Goal: Task Accomplishment & Management: Use online tool/utility

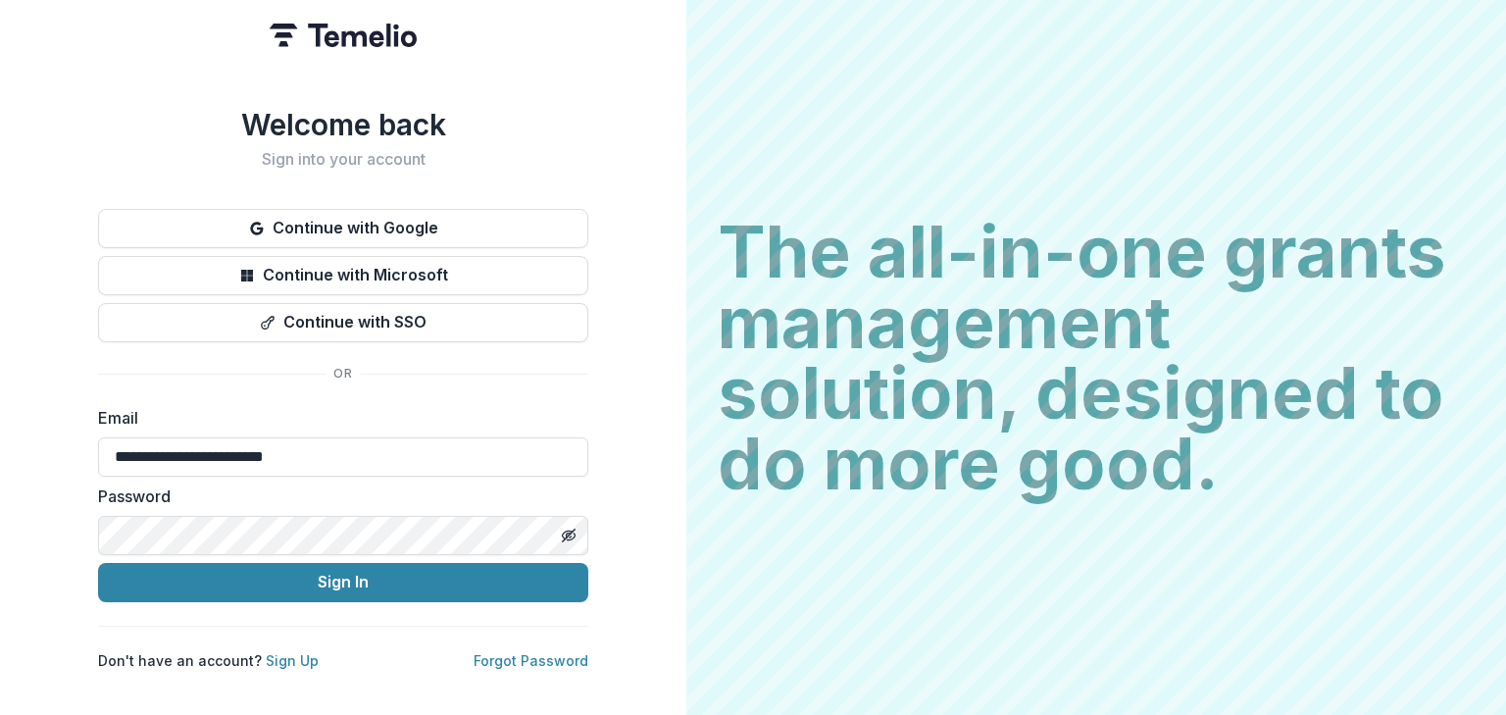
type input "**********"
click at [98, 563] on button "Sign In" at bounding box center [343, 582] width 490 height 39
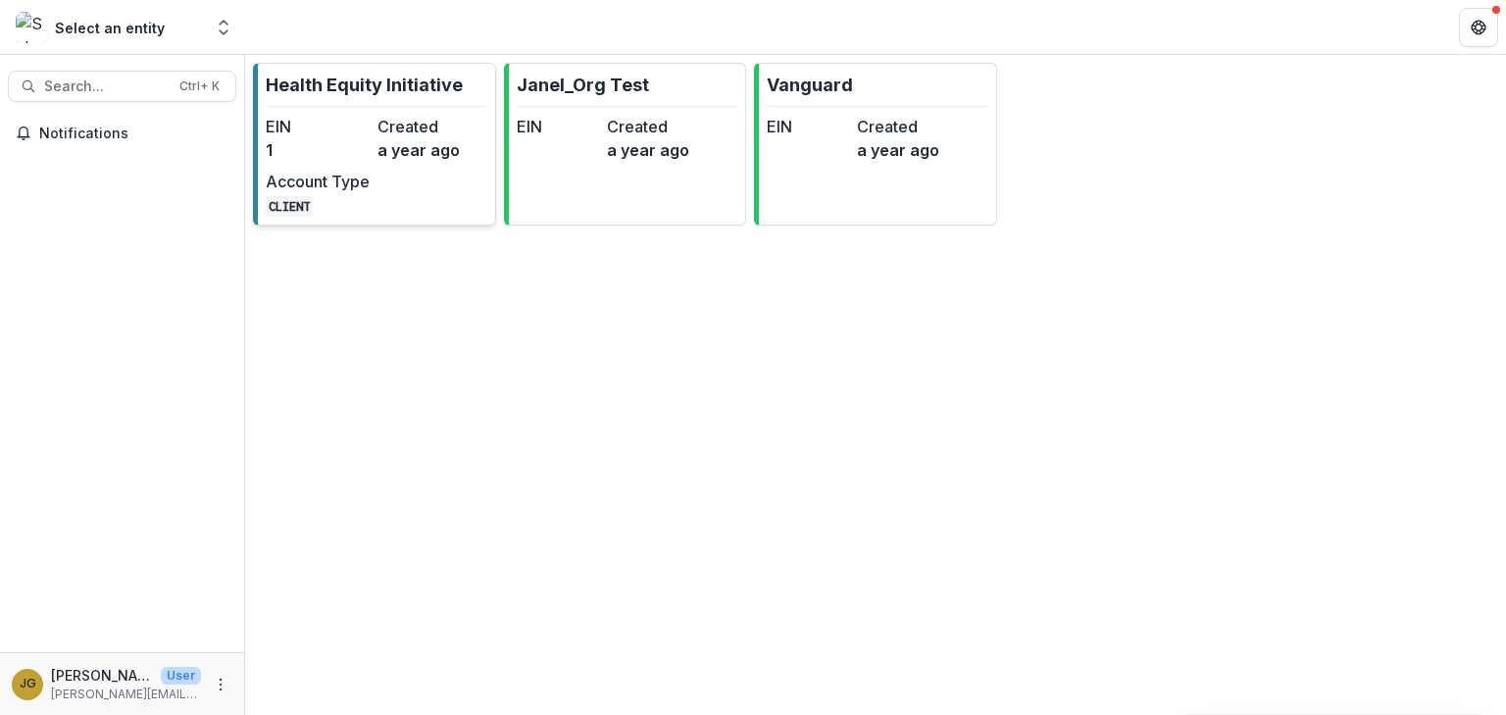
click at [380, 84] on p "Health Equity Initiative" at bounding box center [364, 85] width 197 height 26
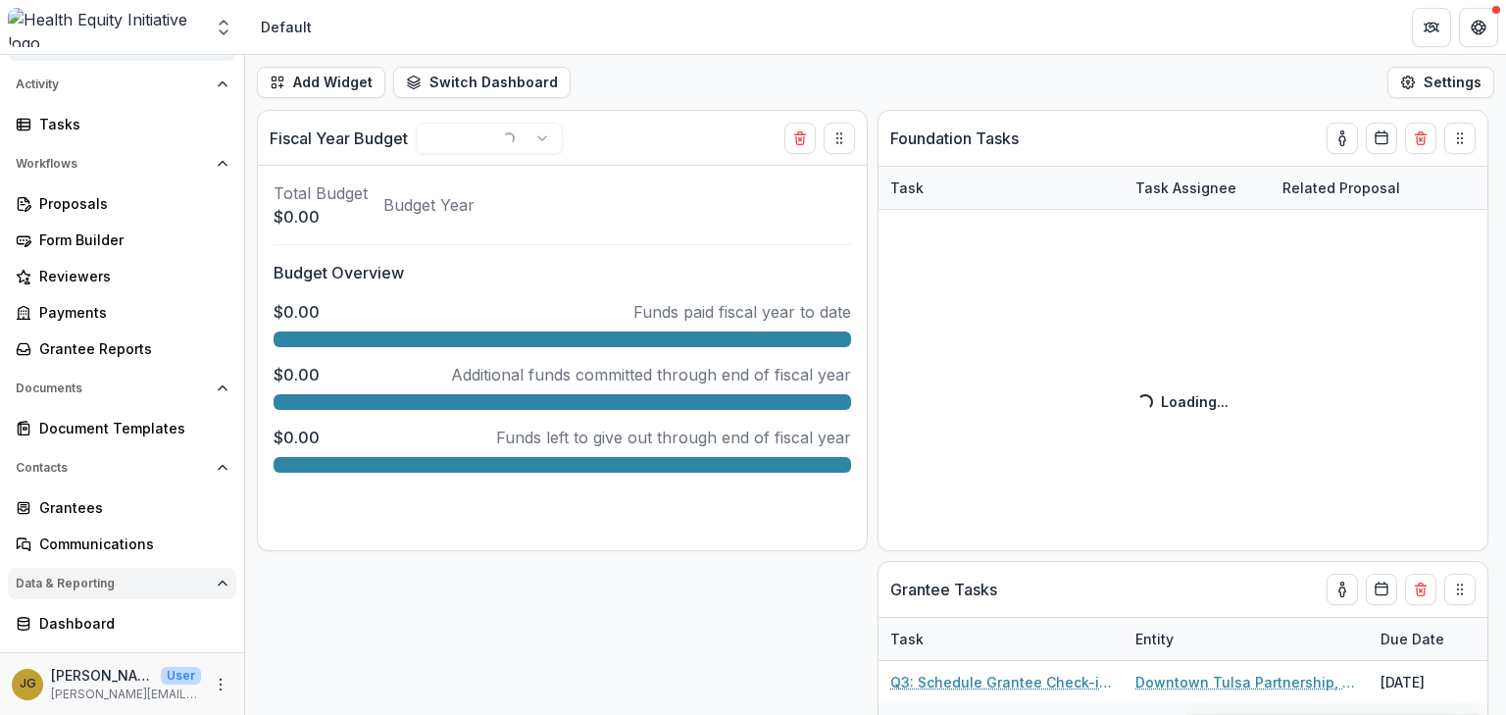
scroll to position [152, 0]
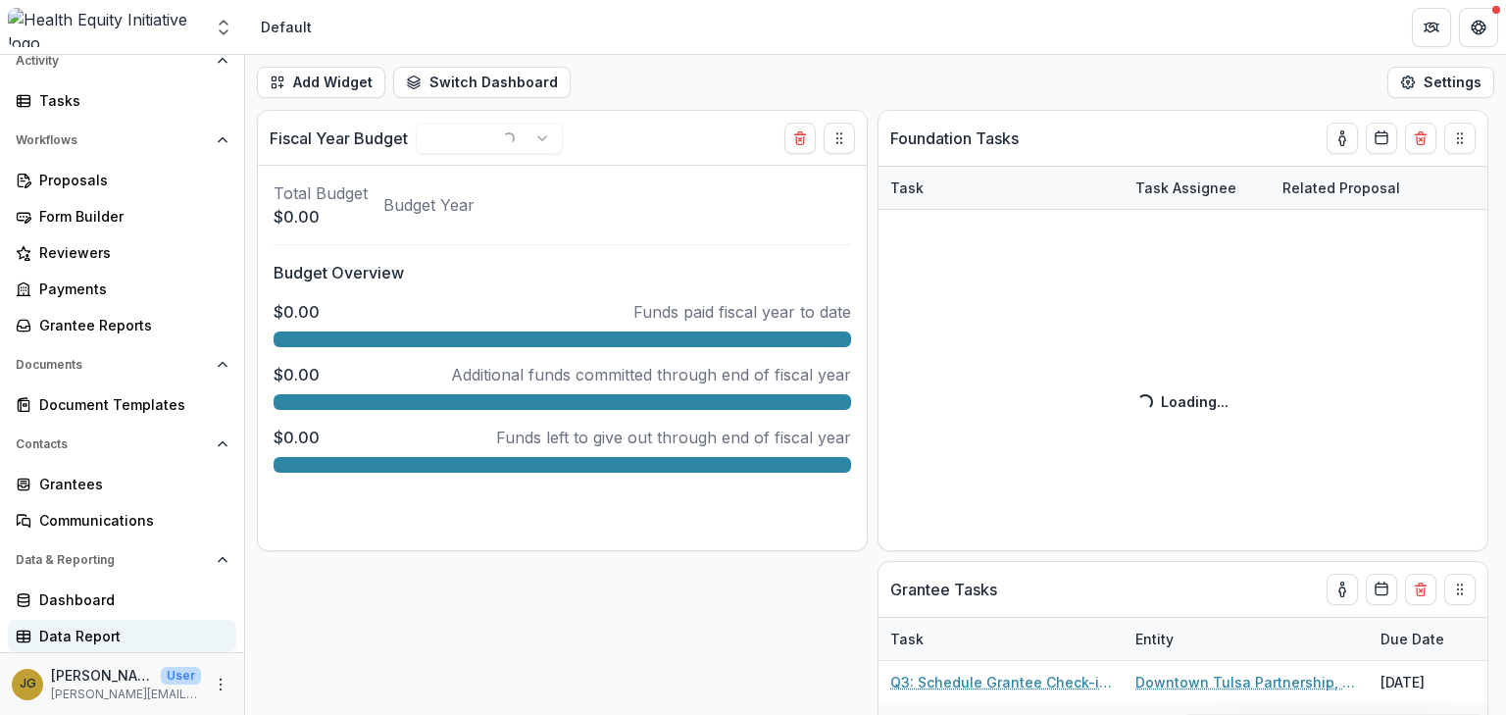
click at [83, 635] on div "Data Report" at bounding box center [129, 636] width 181 height 21
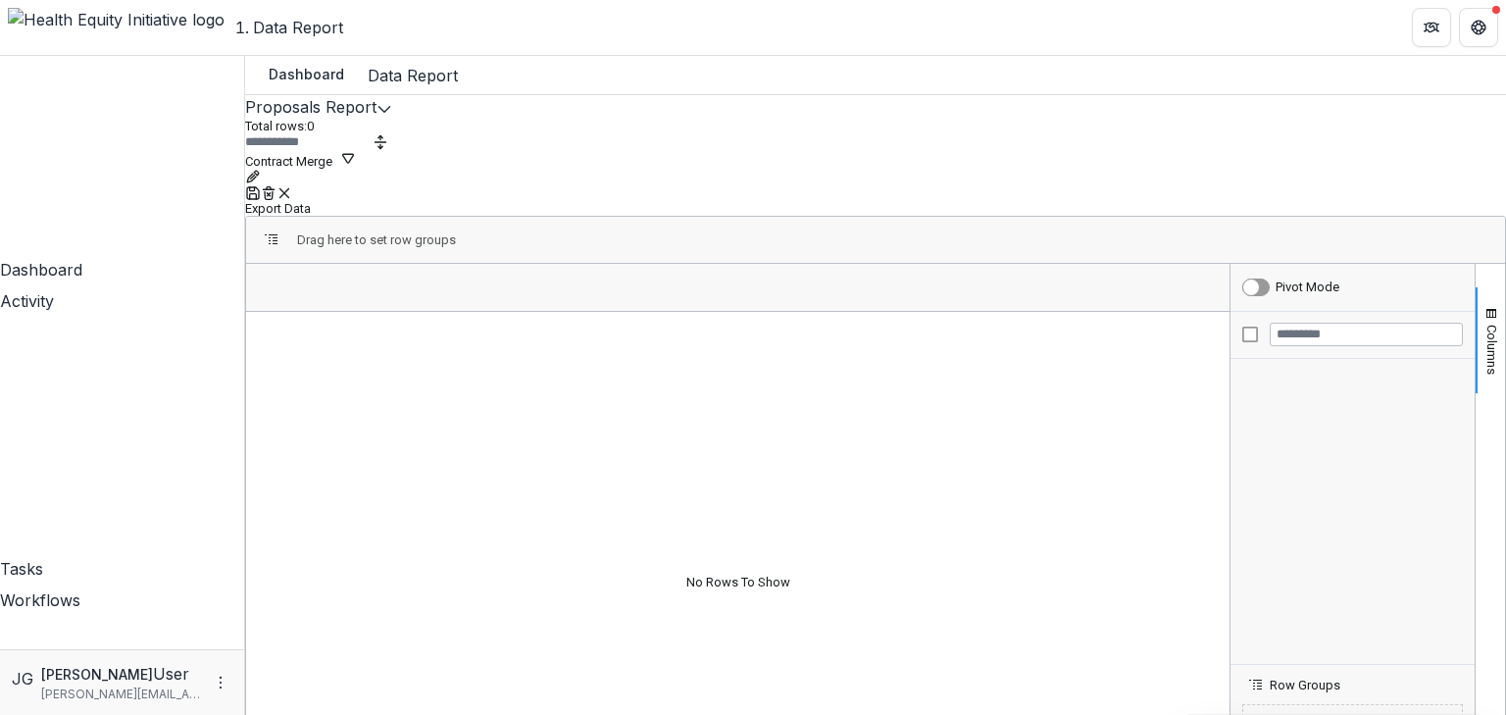
scroll to position [152, 0]
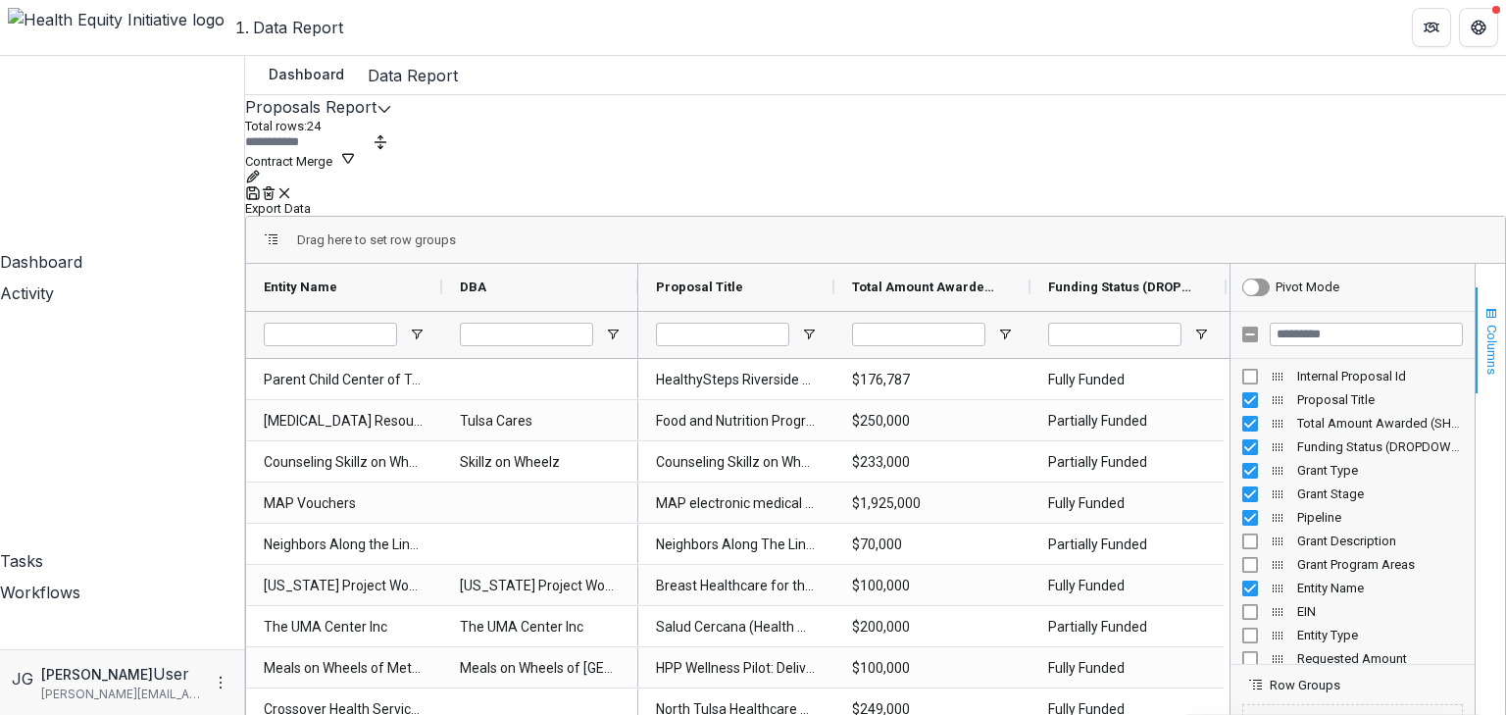
click at [1485, 325] on span "Columns" at bounding box center [1492, 350] width 15 height 50
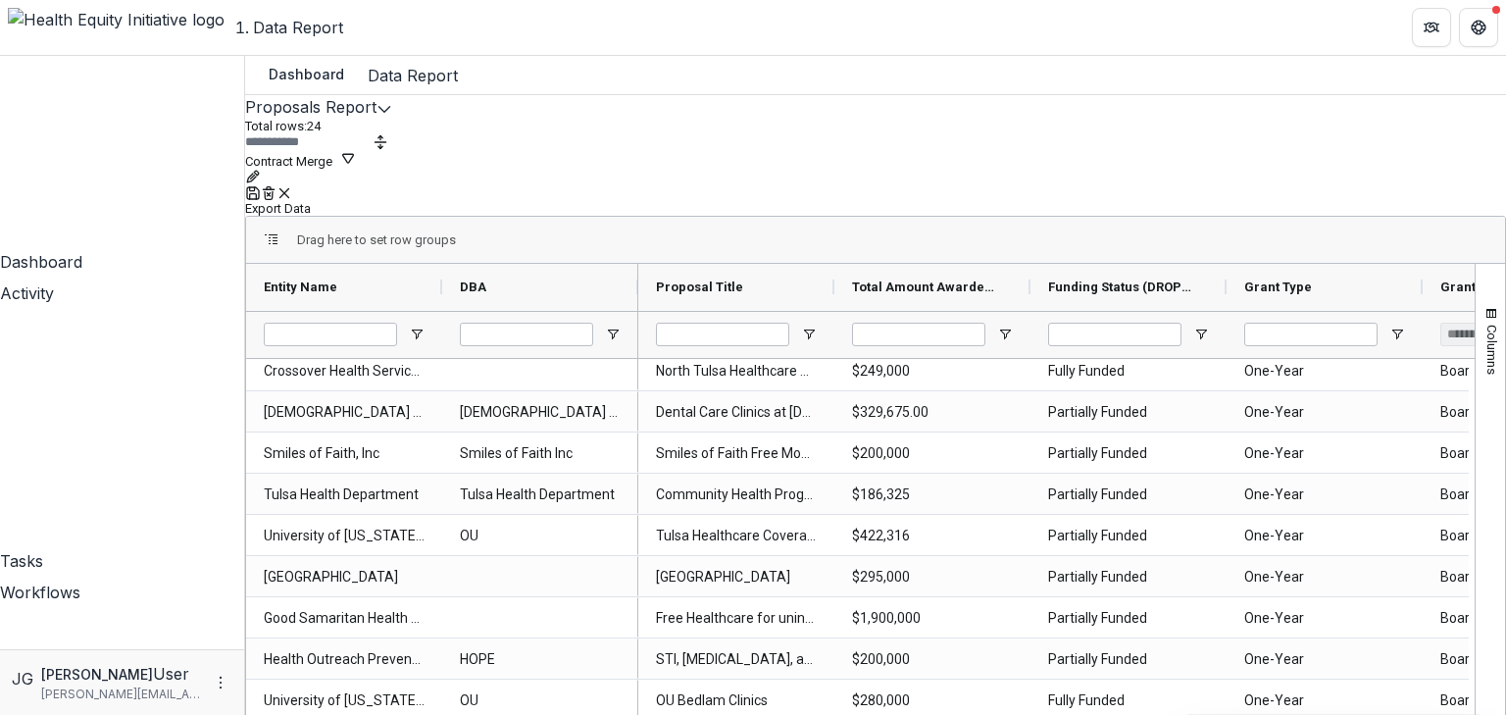
scroll to position [400, 0]
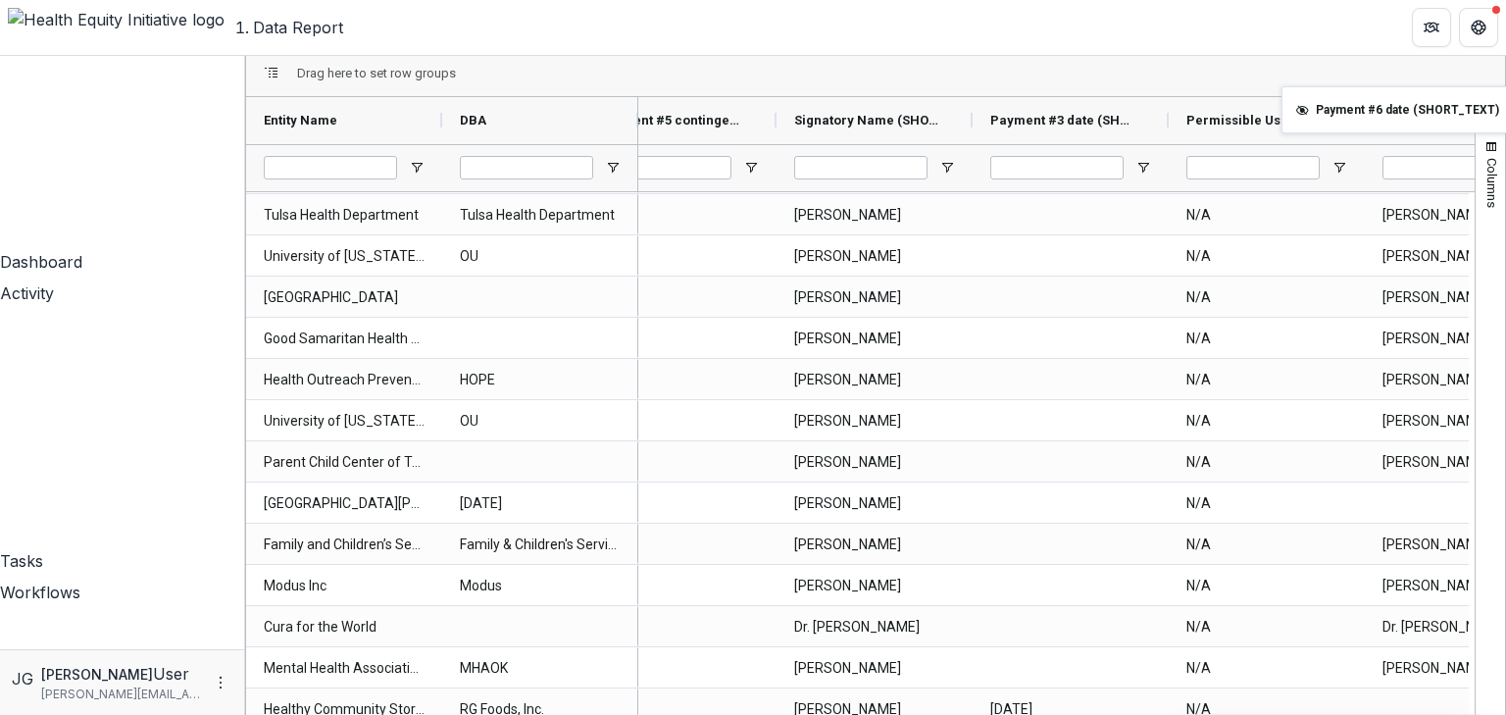
drag, startPoint x: 963, startPoint y: 102, endPoint x: 1573, endPoint y: 98, distance: 610.0
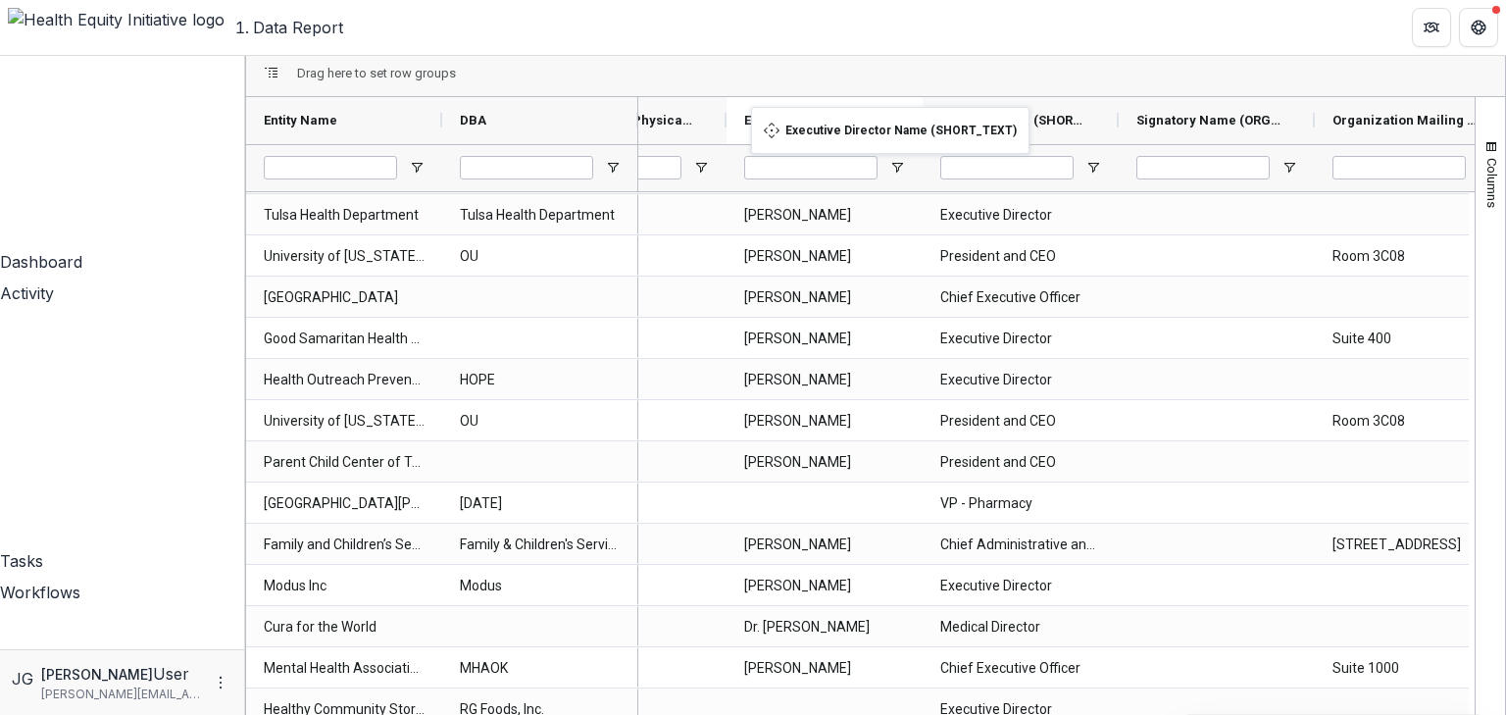
drag, startPoint x: 1408, startPoint y: 101, endPoint x: 761, endPoint y: 119, distance: 647.4
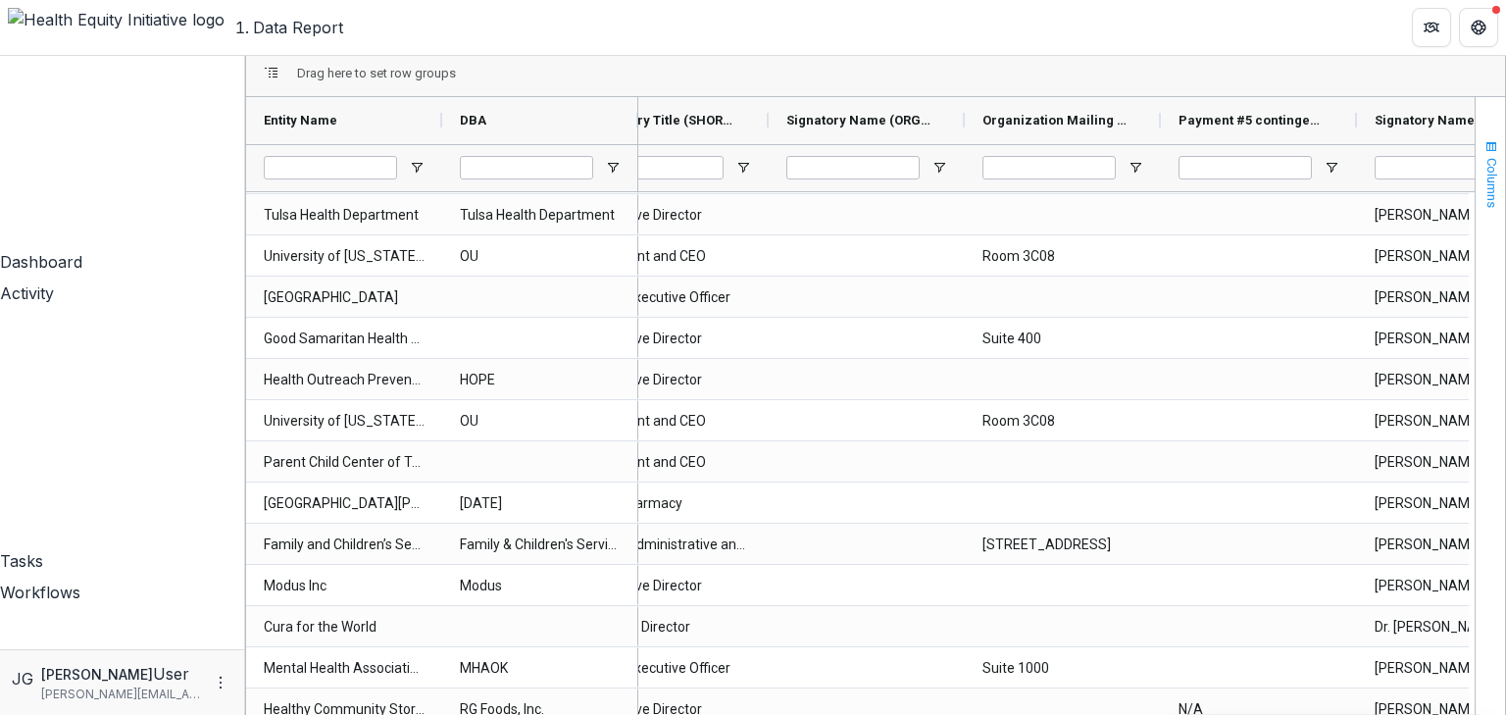
click at [1484, 139] on span "button" at bounding box center [1492, 147] width 16 height 16
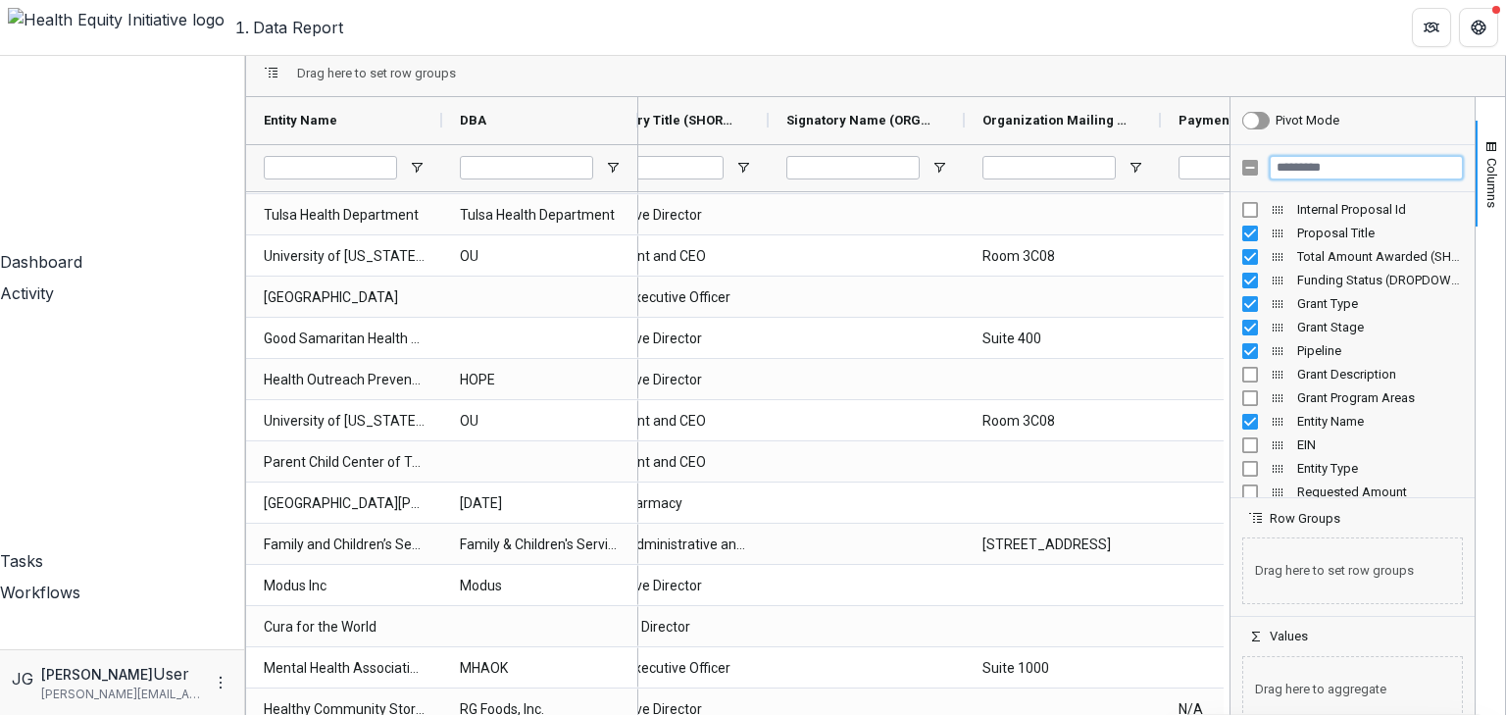
click at [1303, 156] on input "Filter Columns Input" at bounding box center [1366, 168] width 193 height 24
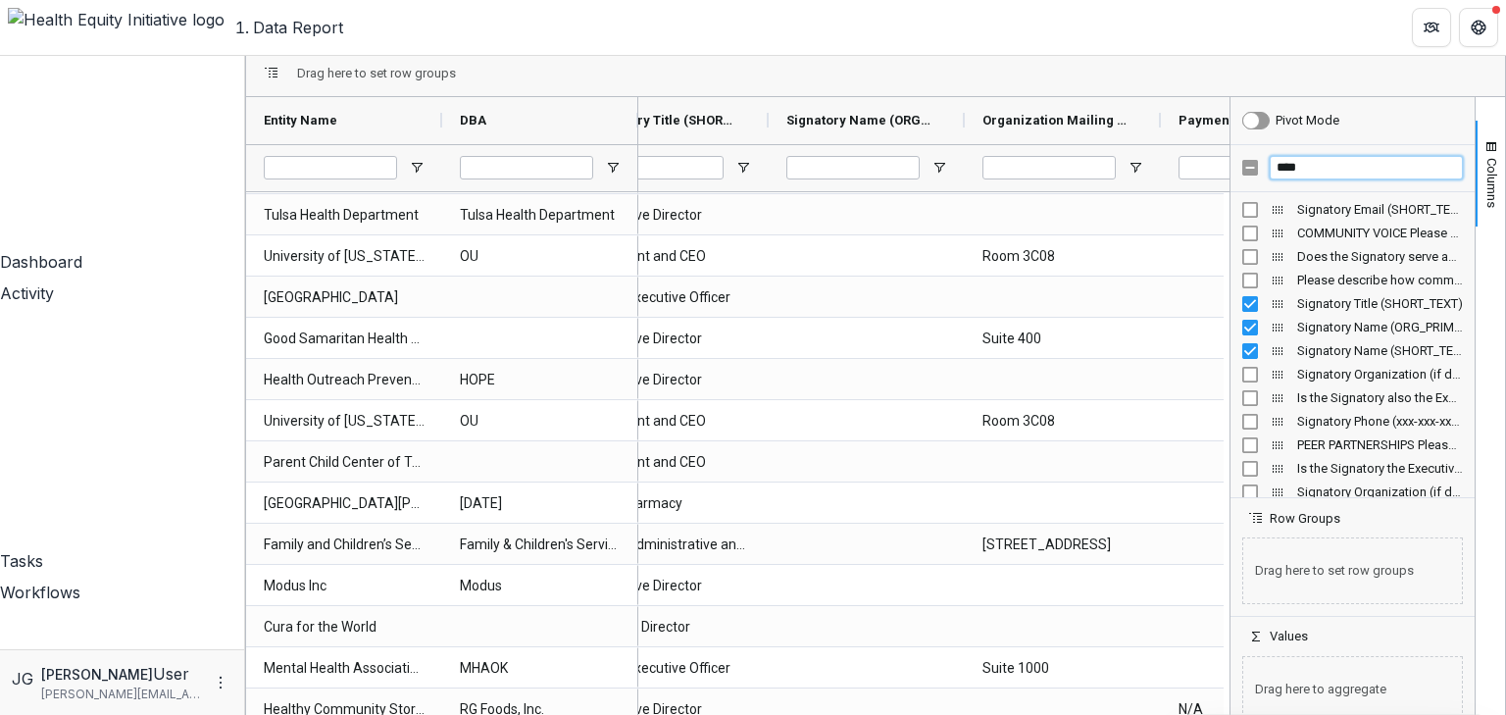
type input "****"
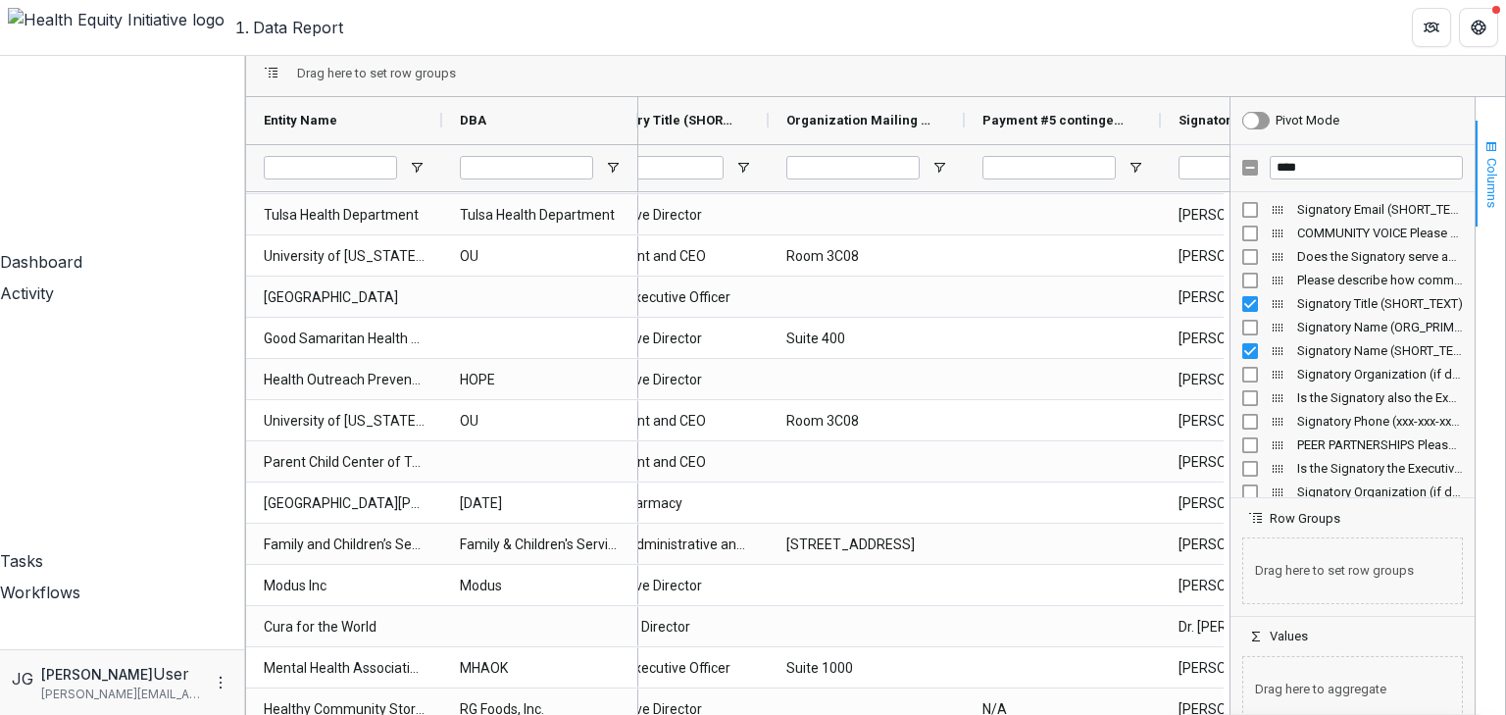
click at [1485, 166] on span "Columns" at bounding box center [1492, 183] width 15 height 50
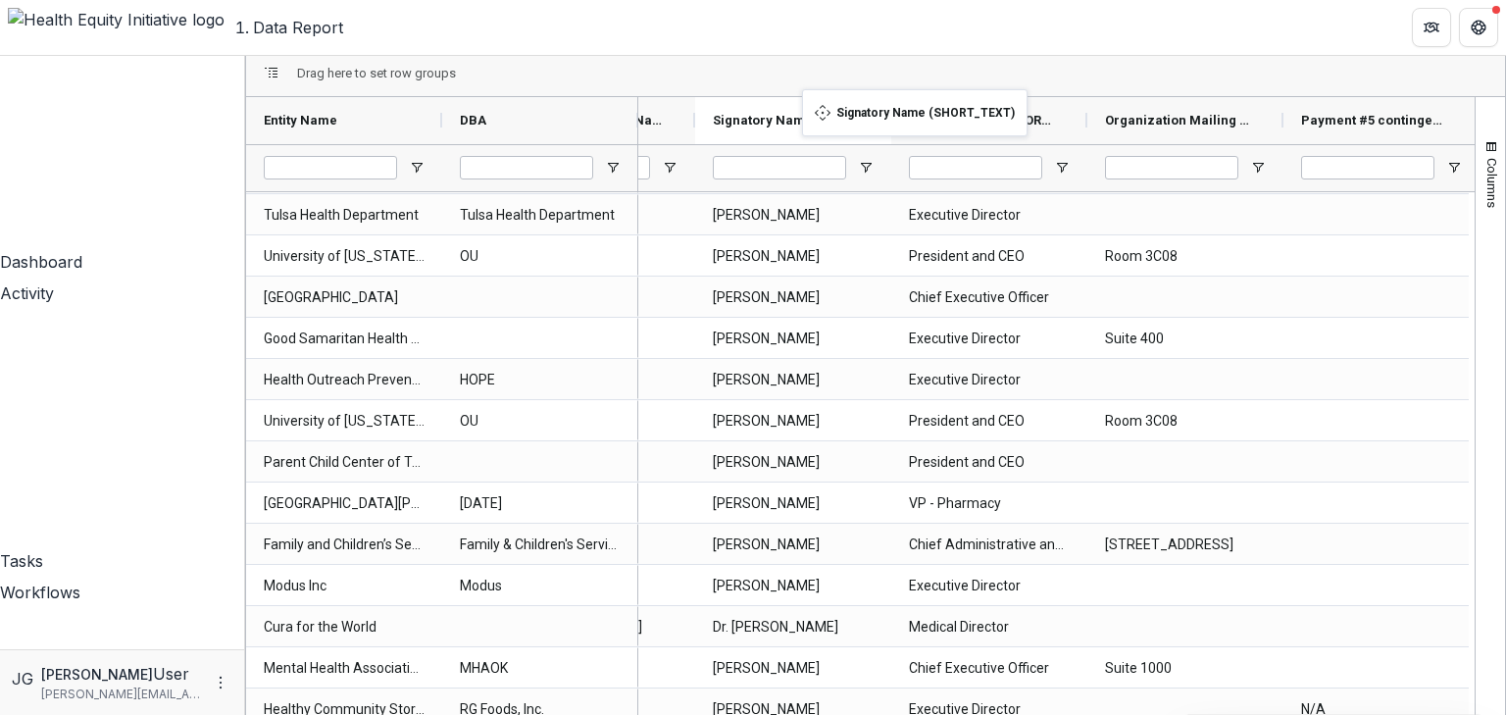
drag, startPoint x: 1345, startPoint y: 96, endPoint x: 812, endPoint y: 101, distance: 533.5
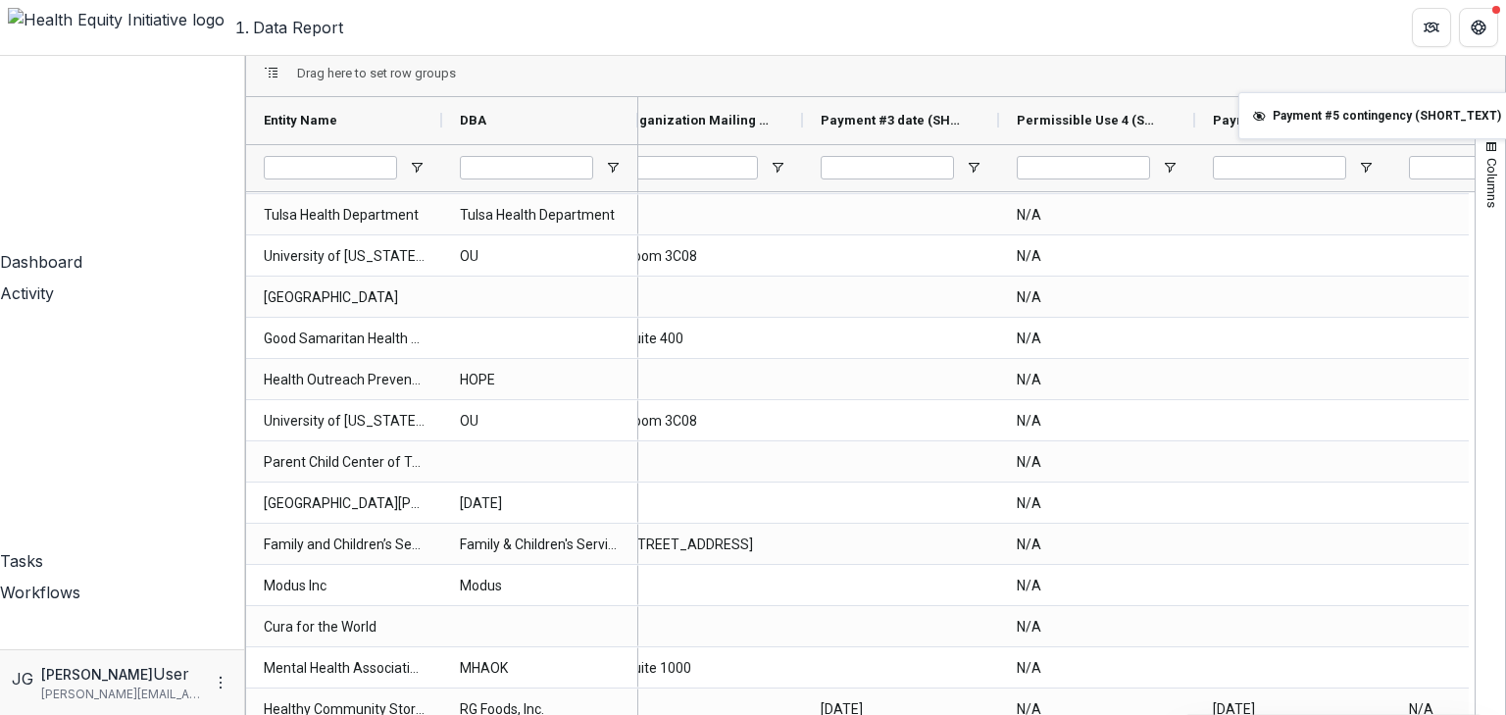
drag, startPoint x: 1019, startPoint y: 101, endPoint x: 1576, endPoint y: 104, distance: 557.0
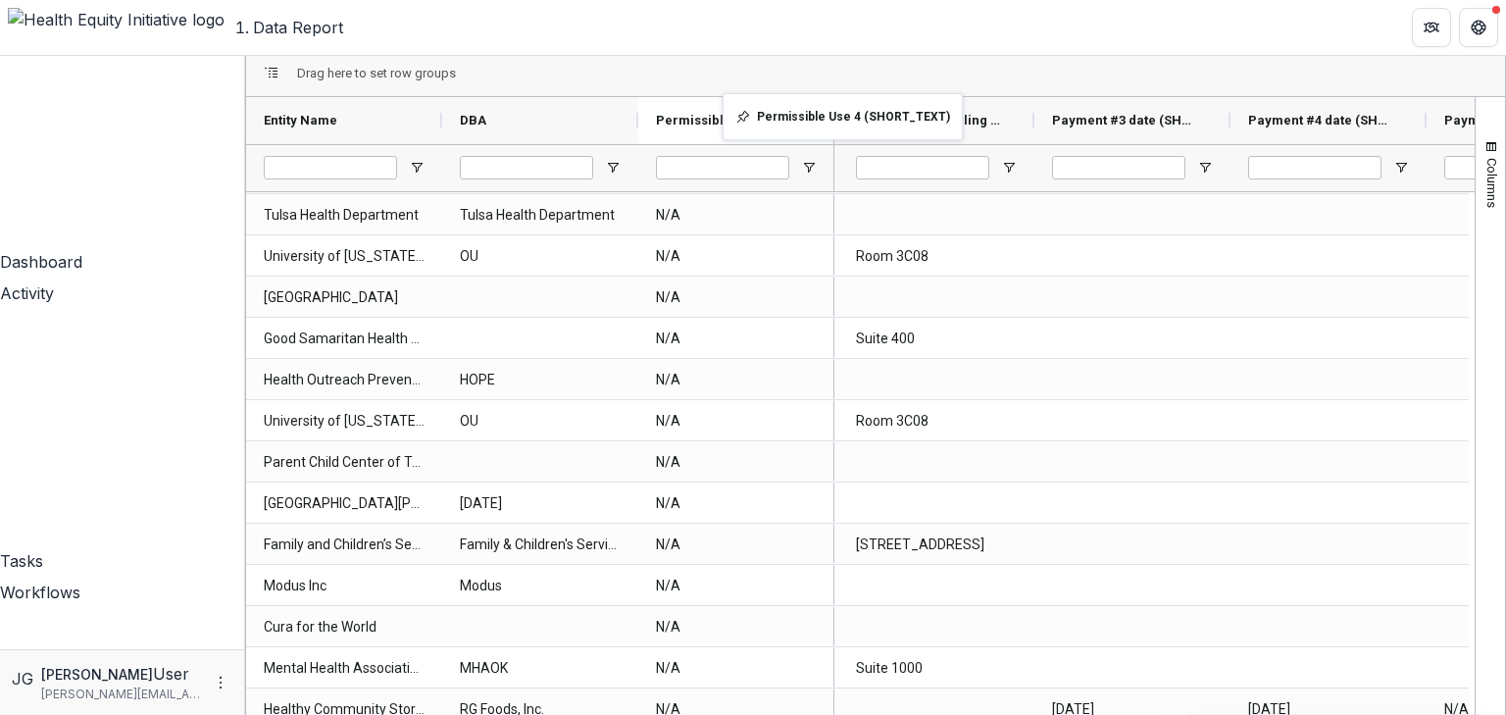
drag, startPoint x: 1185, startPoint y: 103, endPoint x: 733, endPoint y: 105, distance: 452.1
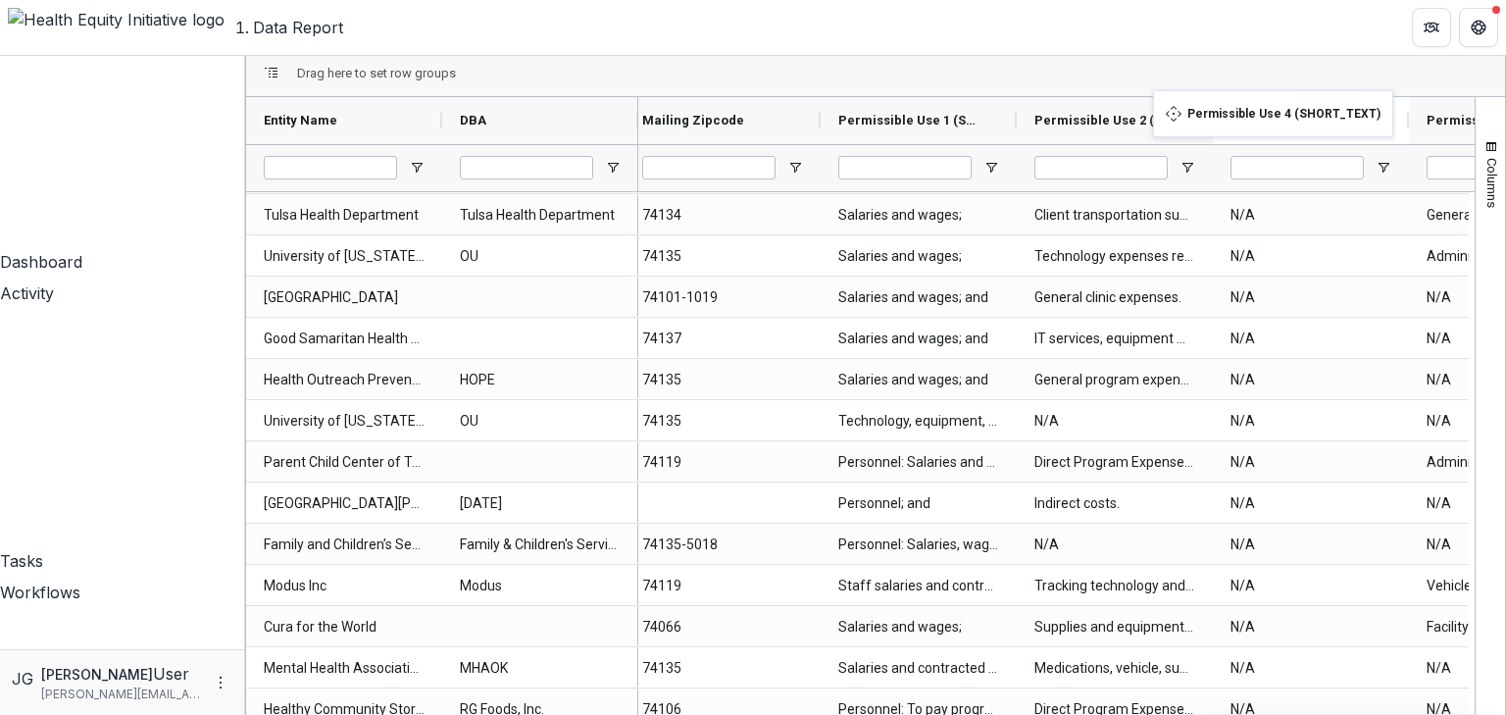
drag, startPoint x: 820, startPoint y: 96, endPoint x: 1163, endPoint y: 102, distance: 343.3
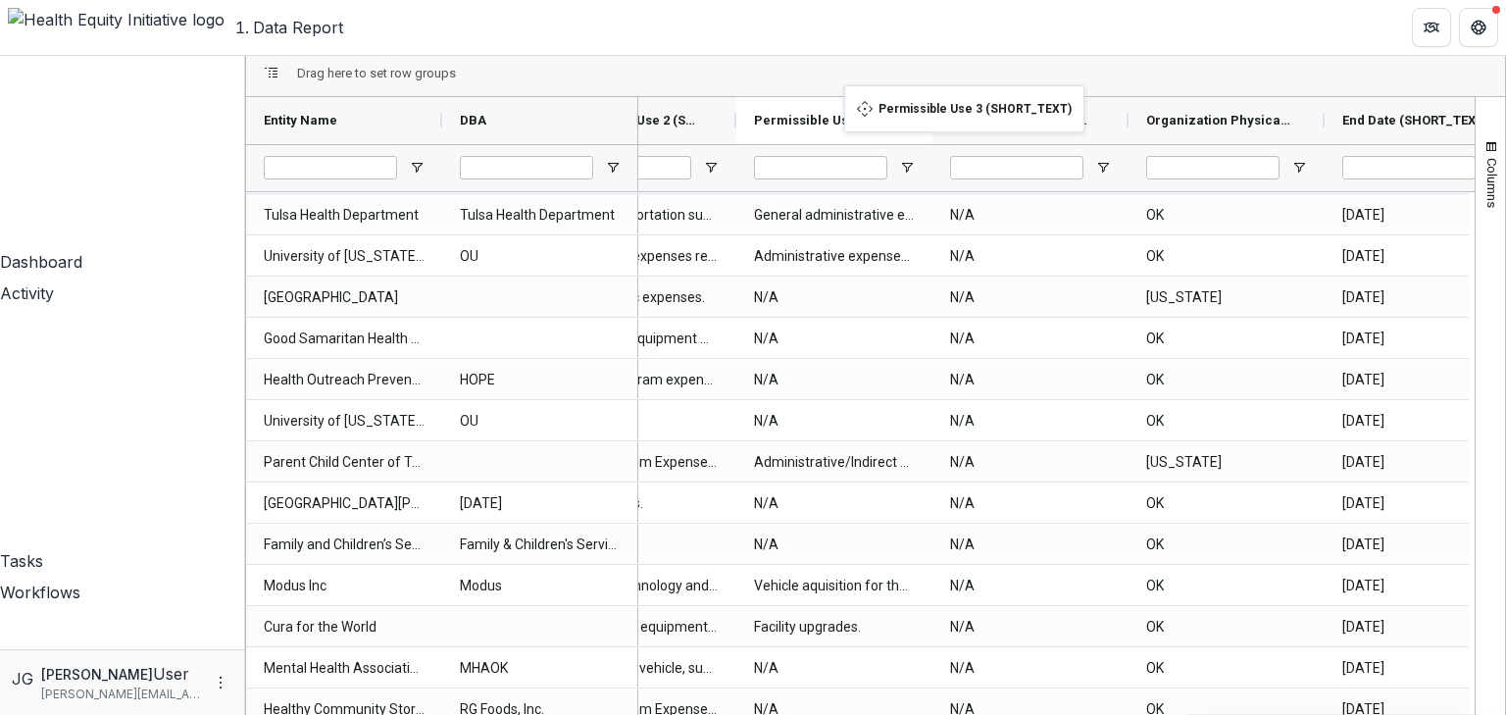
drag, startPoint x: 1122, startPoint y: 102, endPoint x: 854, endPoint y: 97, distance: 267.8
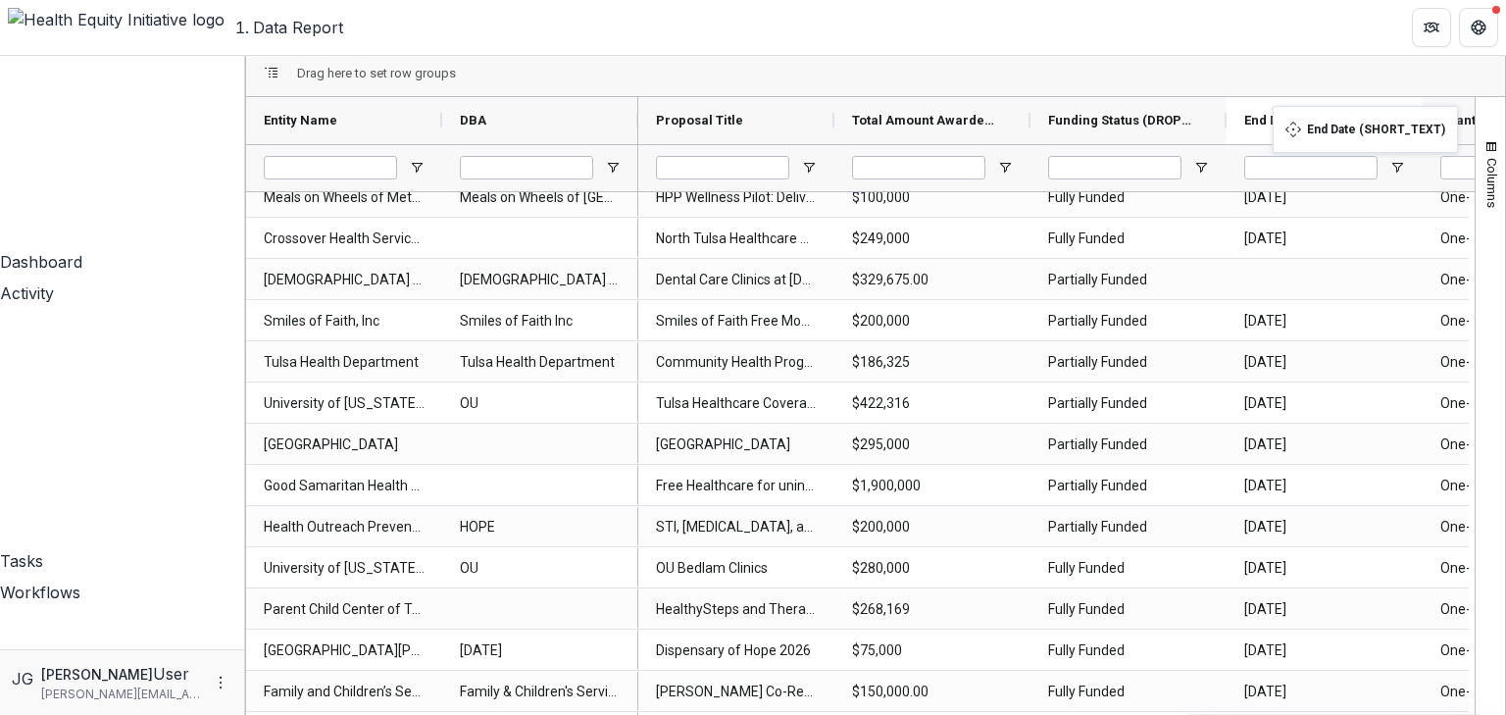
drag, startPoint x: 1299, startPoint y: 95, endPoint x: 1283, endPoint y: 118, distance: 28.0
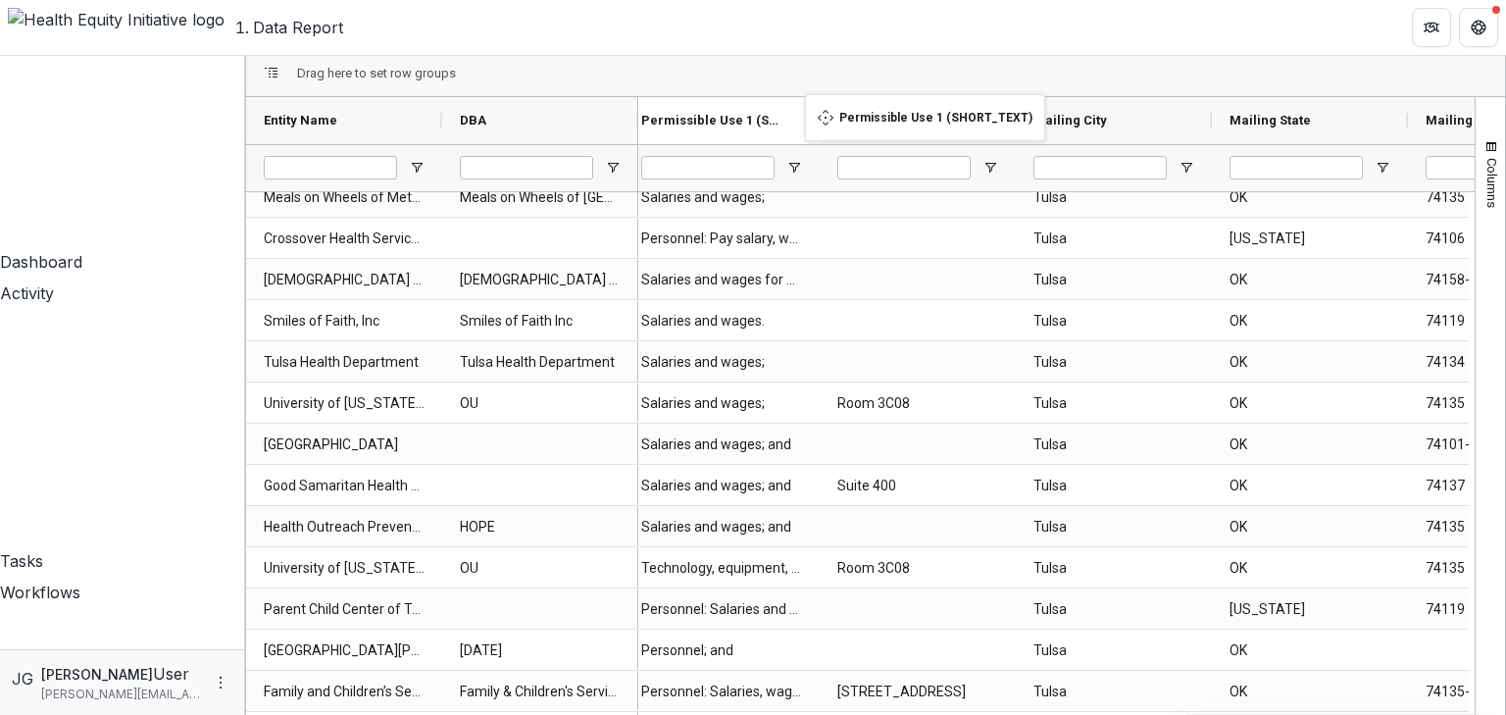
drag, startPoint x: 943, startPoint y: 103, endPoint x: 815, endPoint y: 106, distance: 128.5
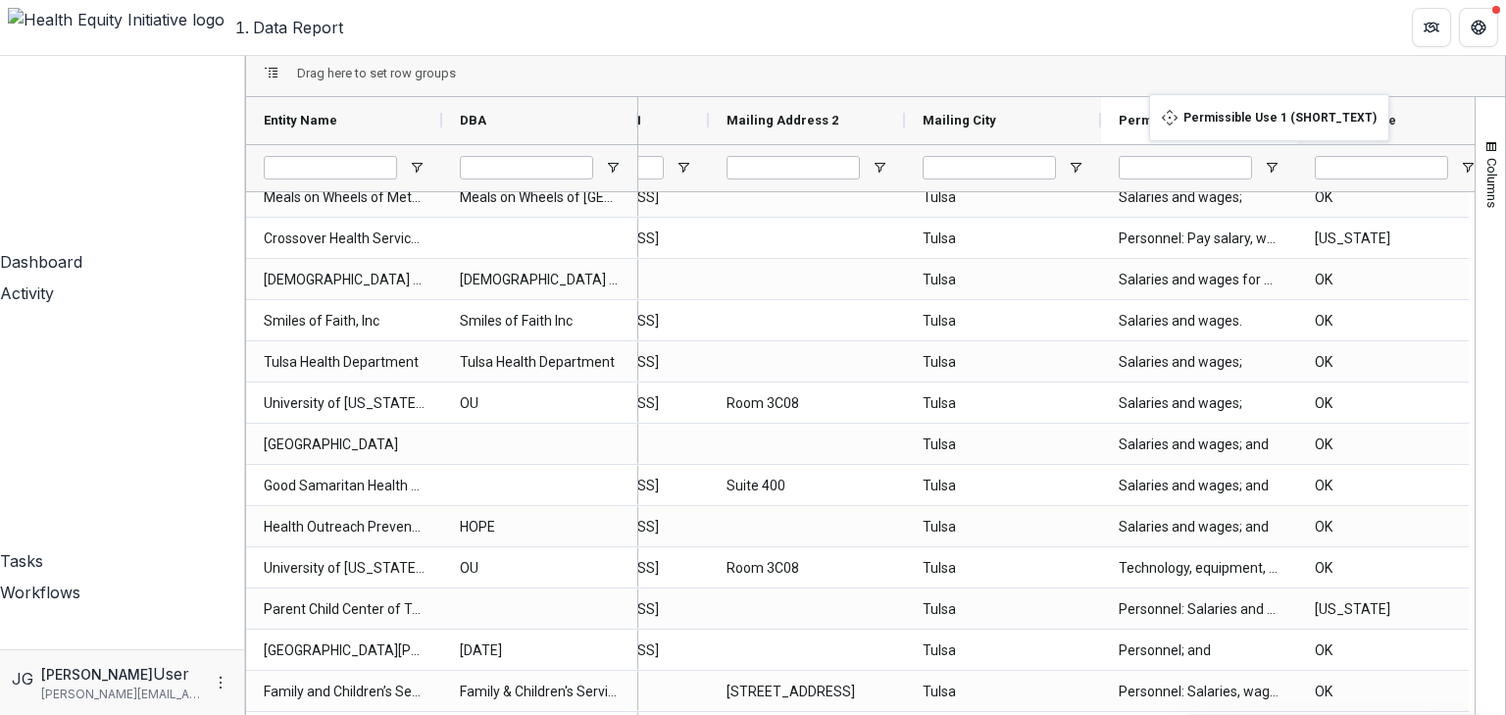
drag, startPoint x: 895, startPoint y: 102, endPoint x: 1159, endPoint y: 106, distance: 263.8
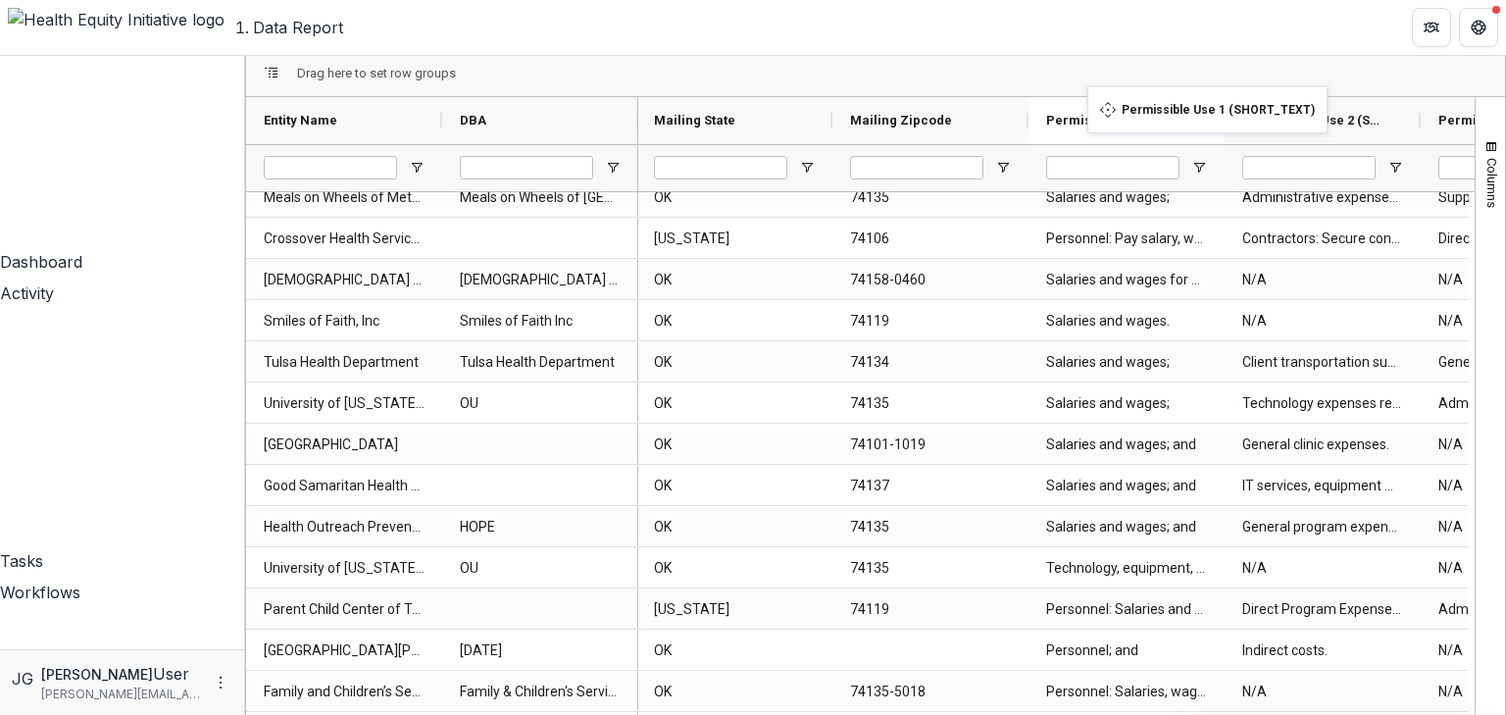
drag, startPoint x: 826, startPoint y: 94, endPoint x: 1097, endPoint y: 98, distance: 271.7
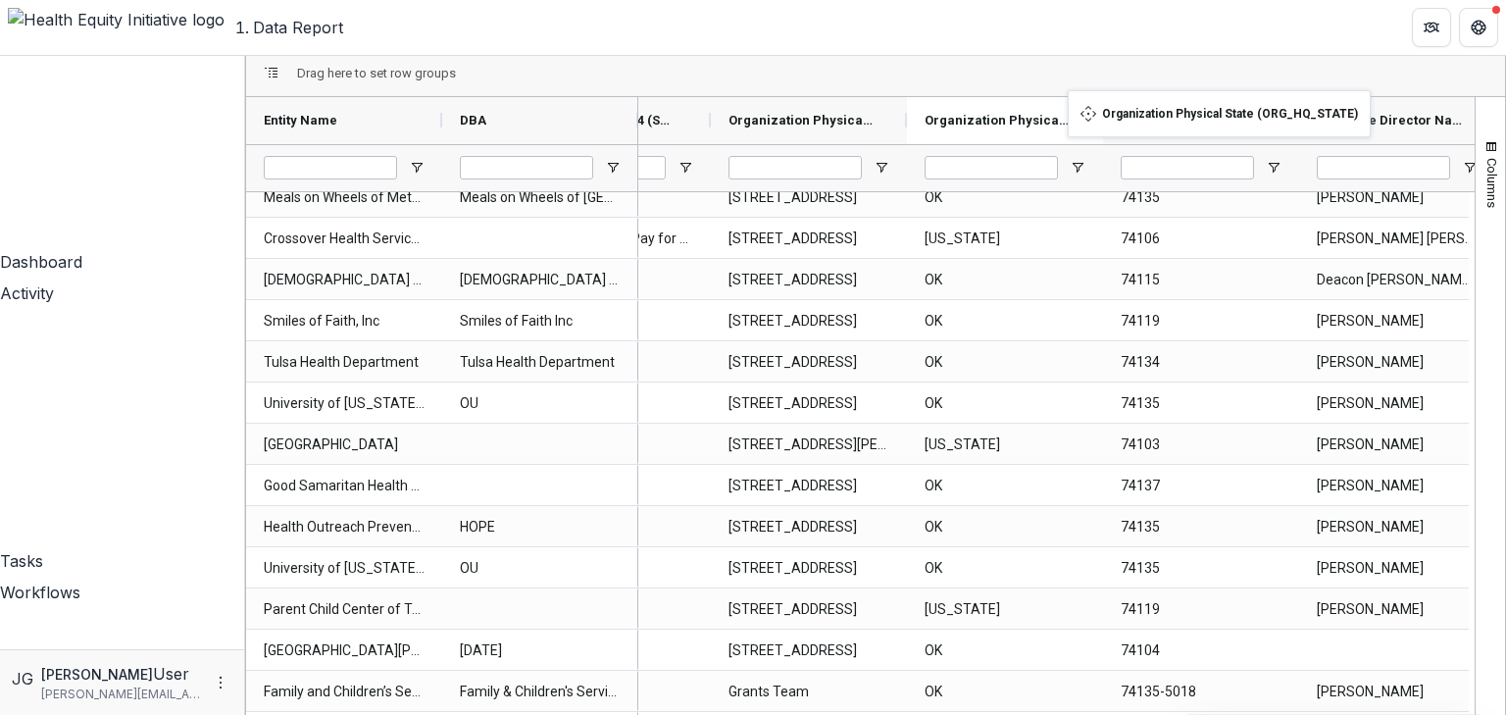
drag, startPoint x: 896, startPoint y: 100, endPoint x: 1078, endPoint y: 102, distance: 181.4
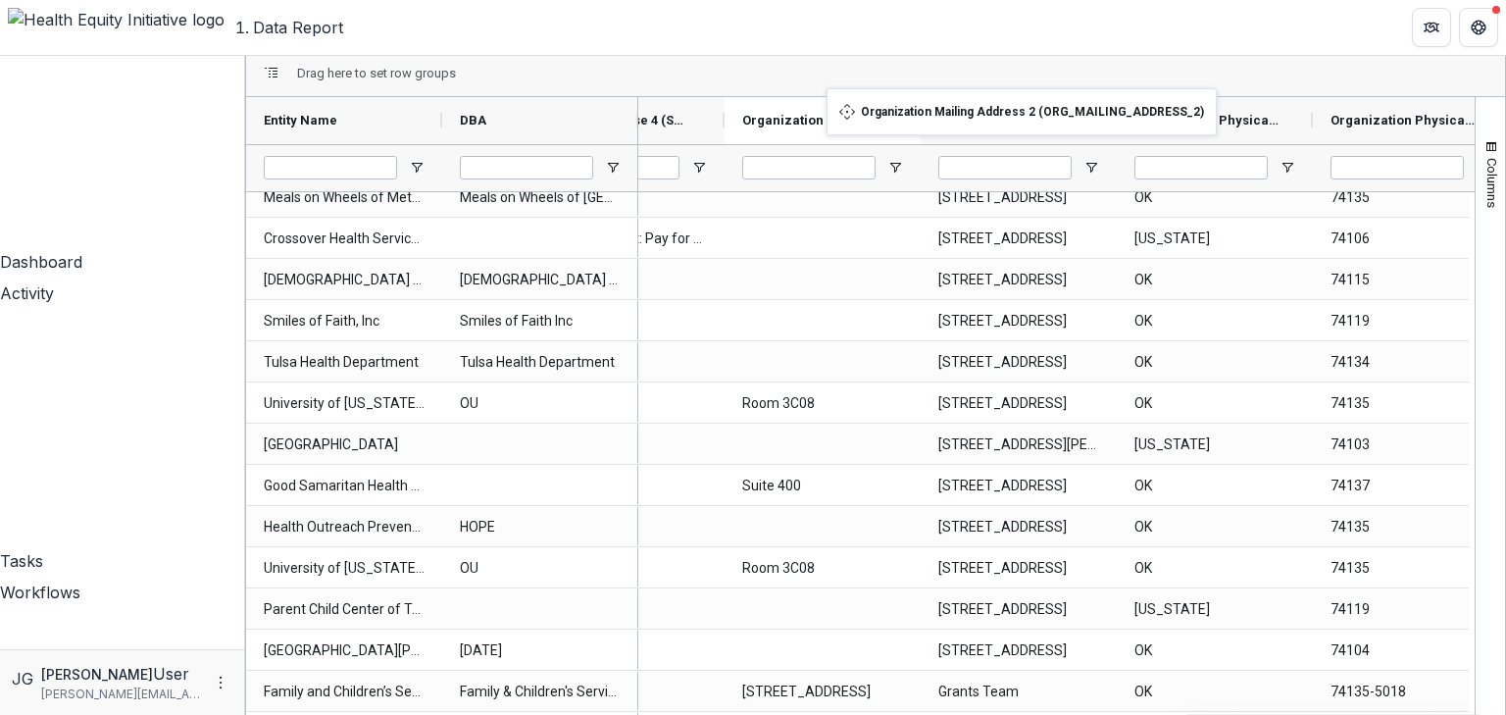
drag, startPoint x: 1262, startPoint y: 99, endPoint x: 837, endPoint y: 100, distance: 424.6
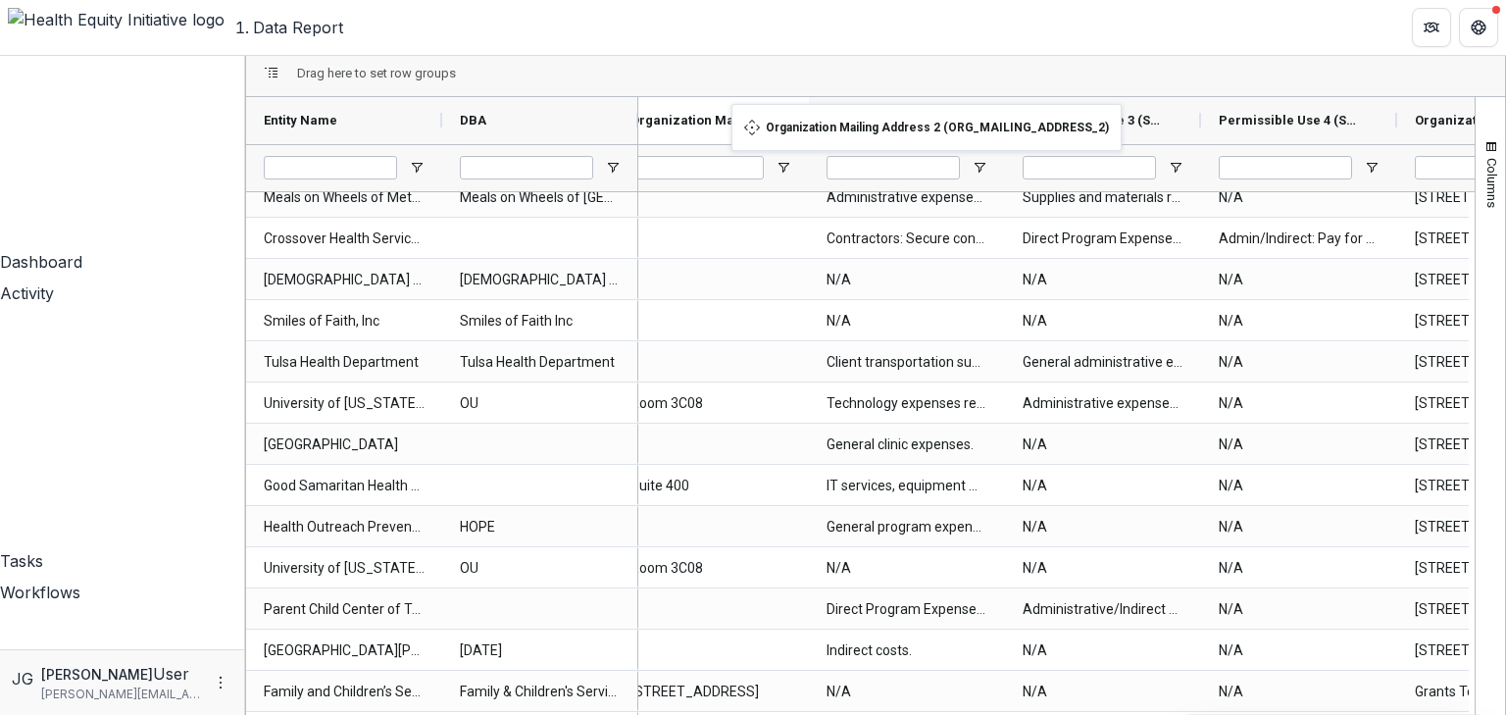
drag, startPoint x: 1385, startPoint y: 98, endPoint x: 741, endPoint y: 116, distance: 643.5
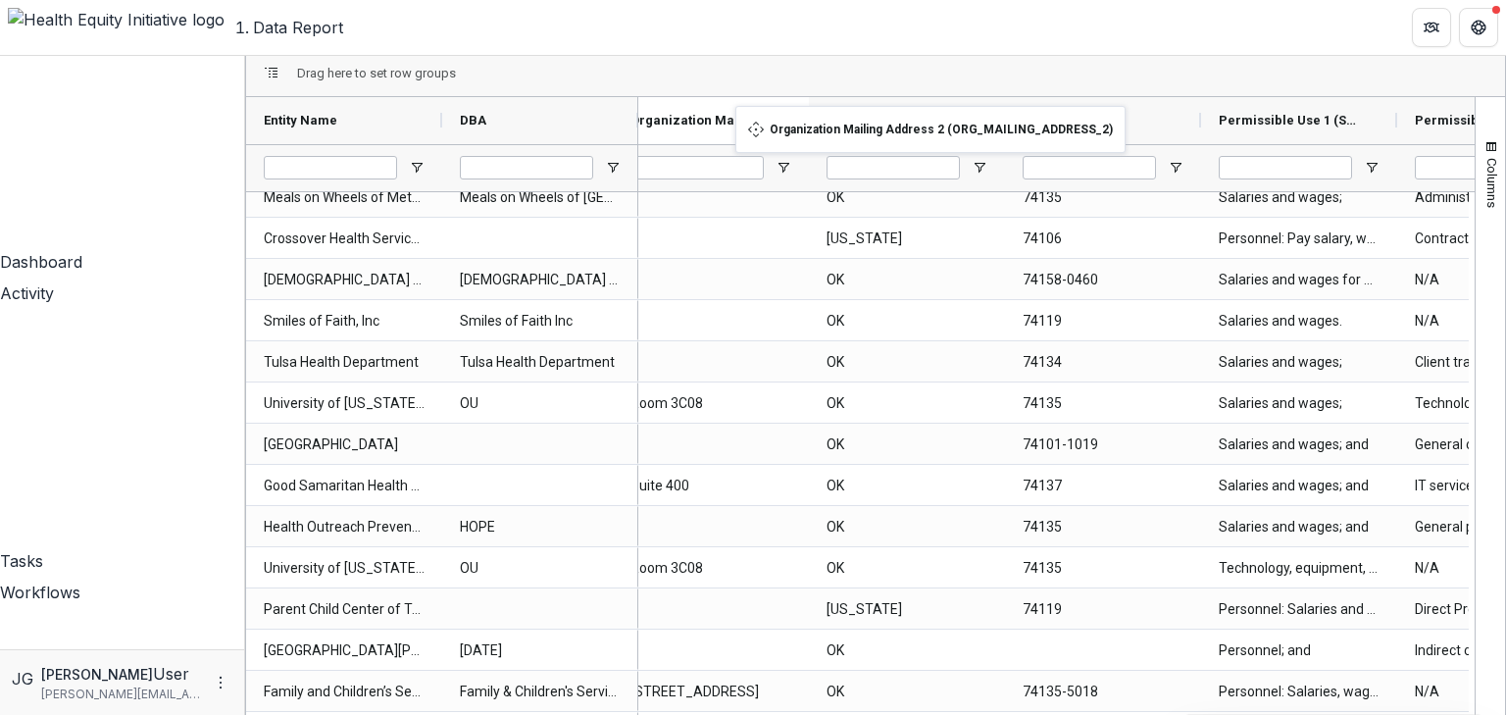
drag, startPoint x: 1387, startPoint y: 102, endPoint x: 745, endPoint y: 118, distance: 641.5
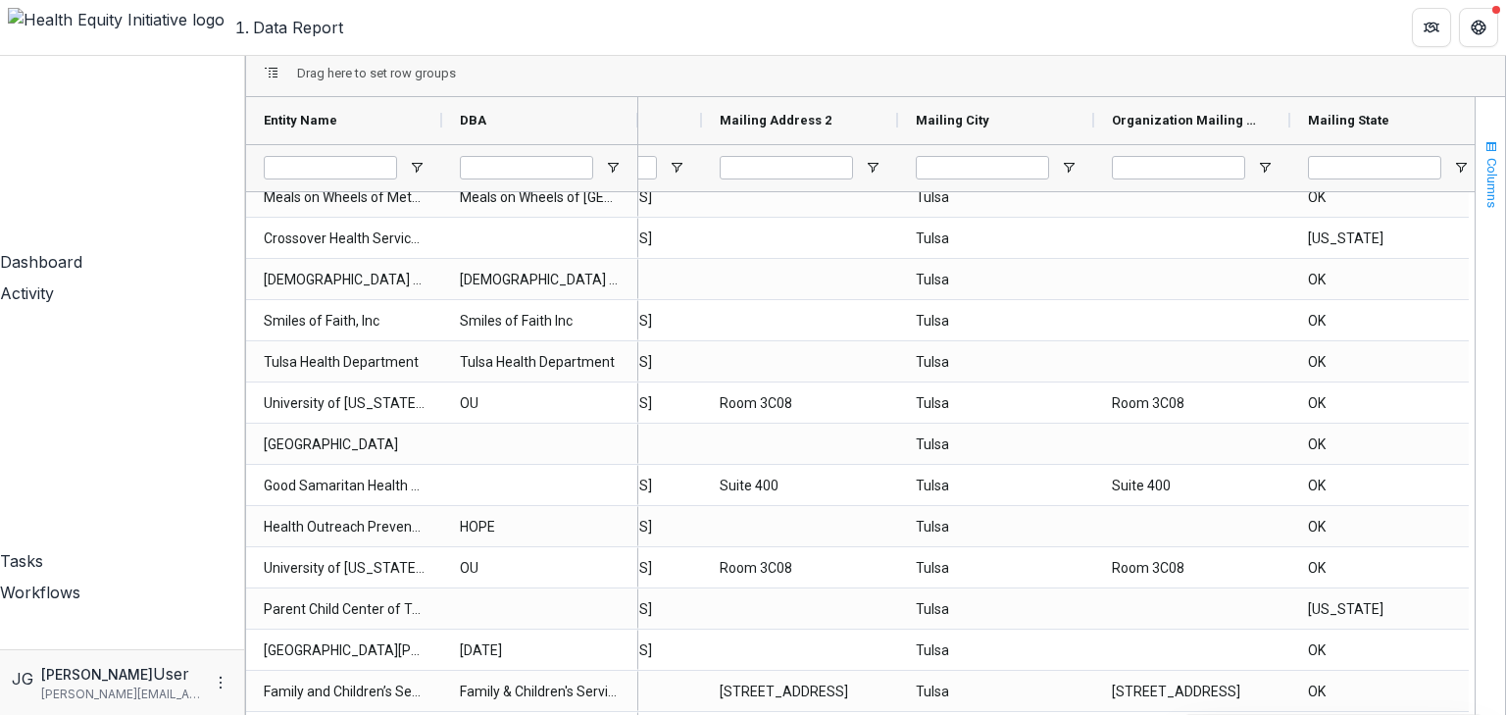
click at [1484, 139] on span "button" at bounding box center [1492, 147] width 16 height 16
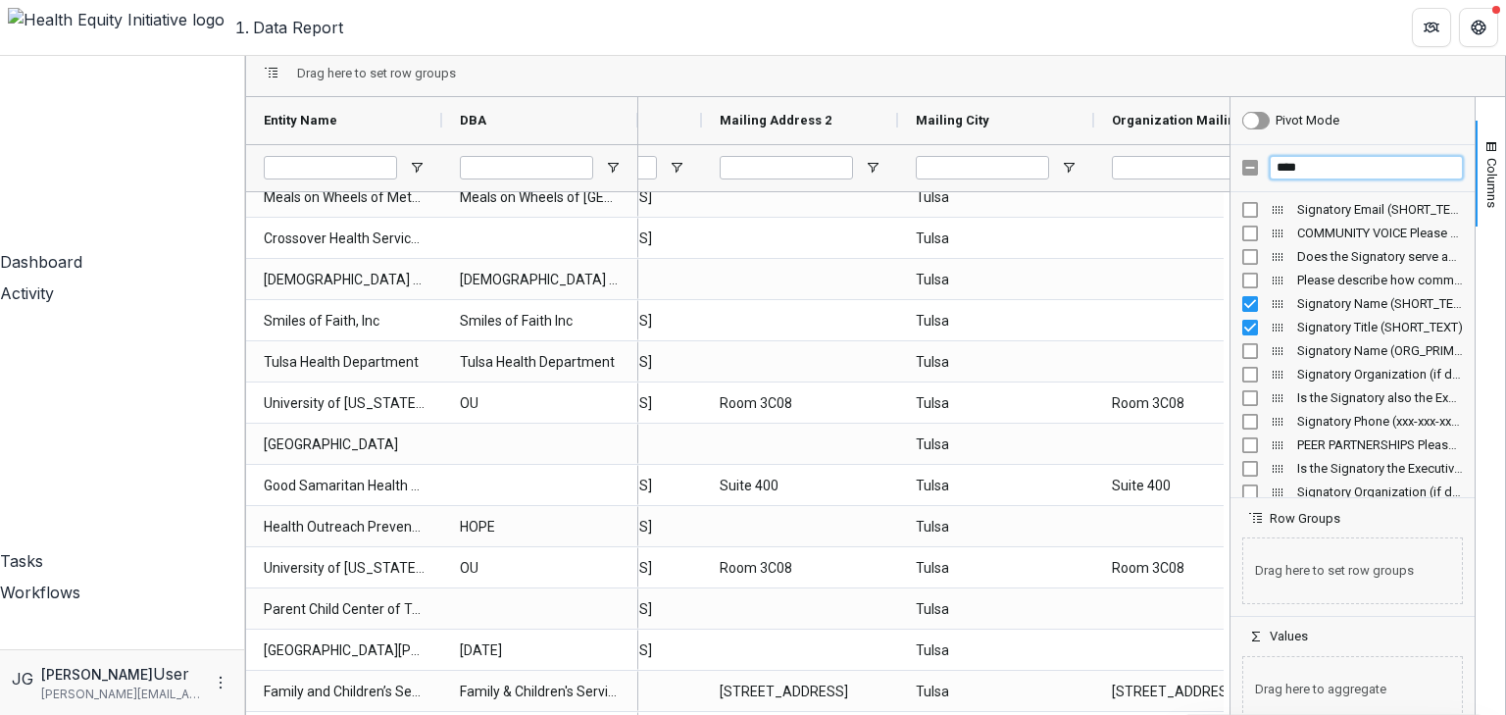
drag, startPoint x: 1294, startPoint y: 141, endPoint x: 1215, endPoint y: 141, distance: 79.4
click at [1231, 145] on div "****" at bounding box center [1353, 168] width 244 height 47
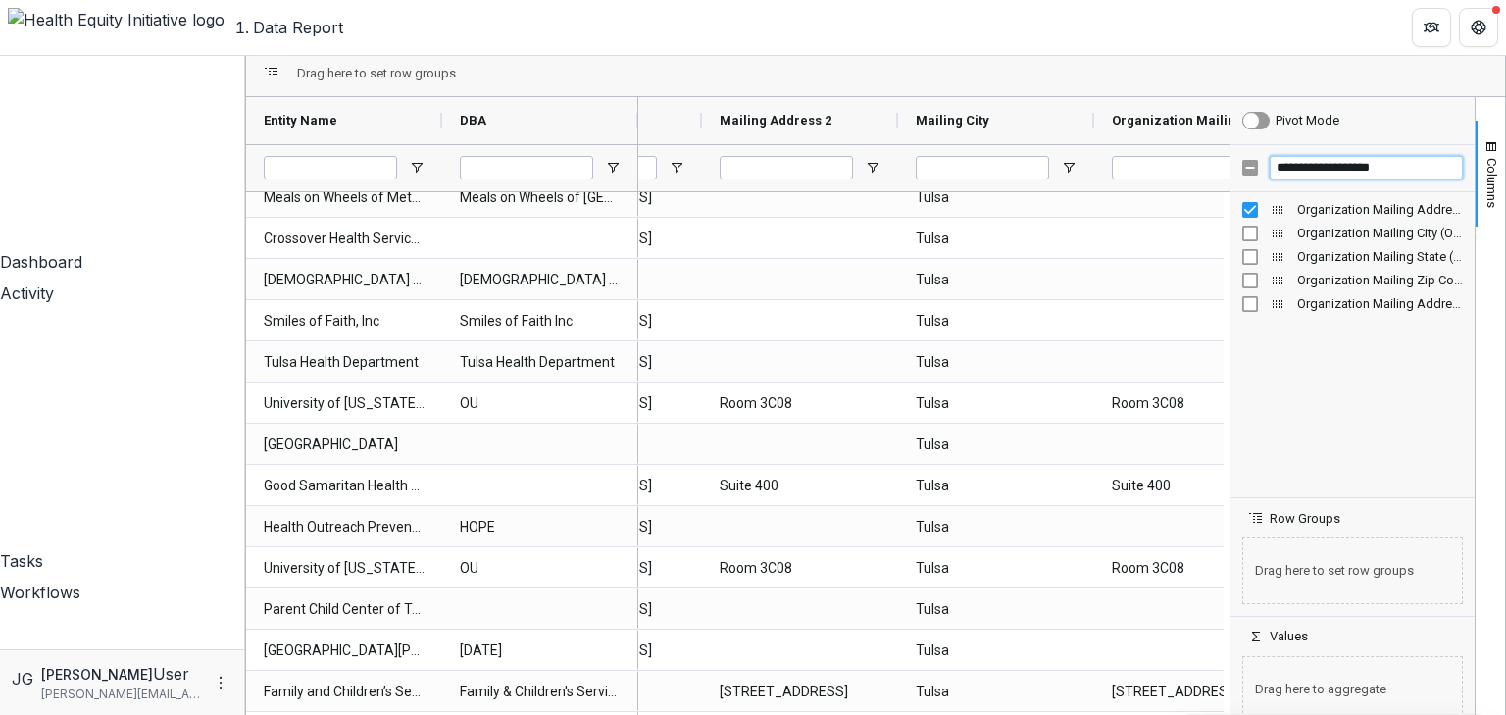
type input "**********"
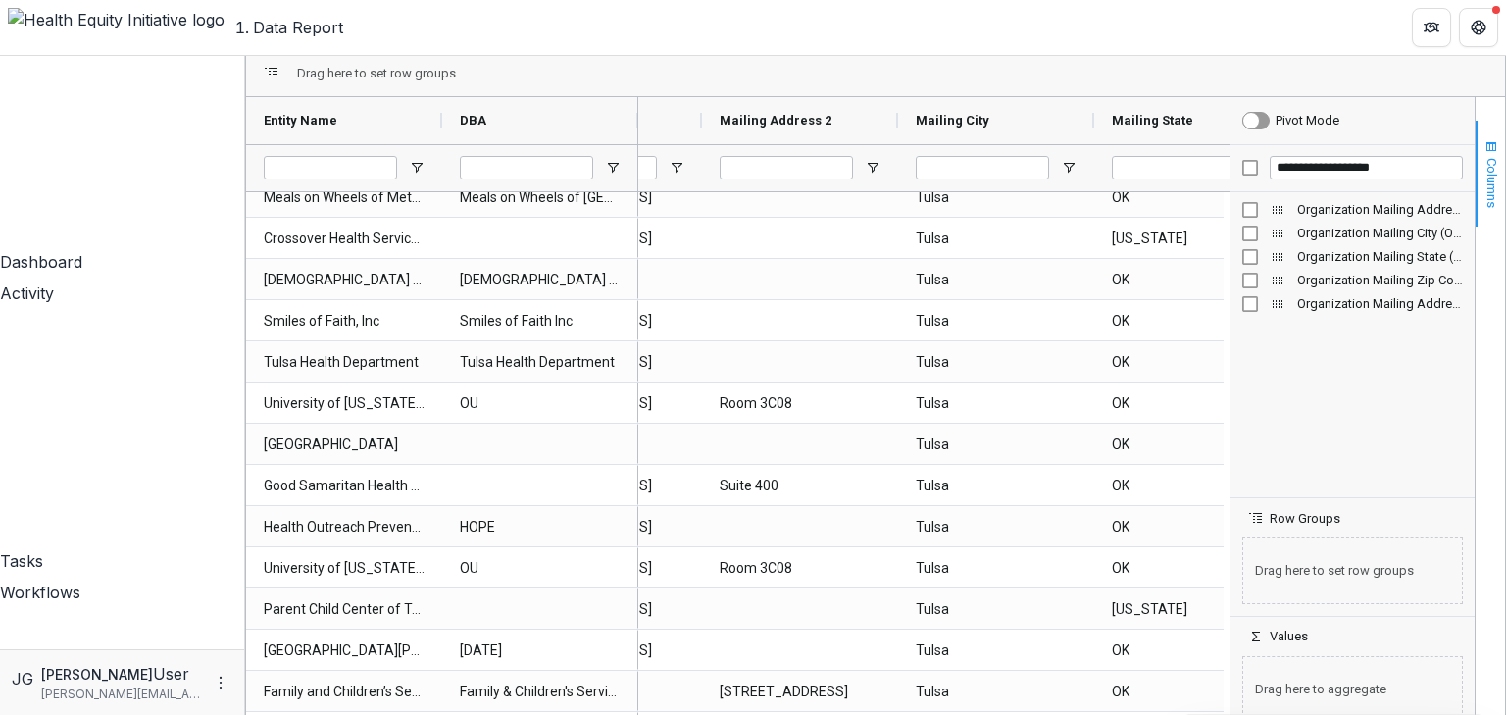
click at [1485, 158] on span "Columns" at bounding box center [1492, 183] width 15 height 50
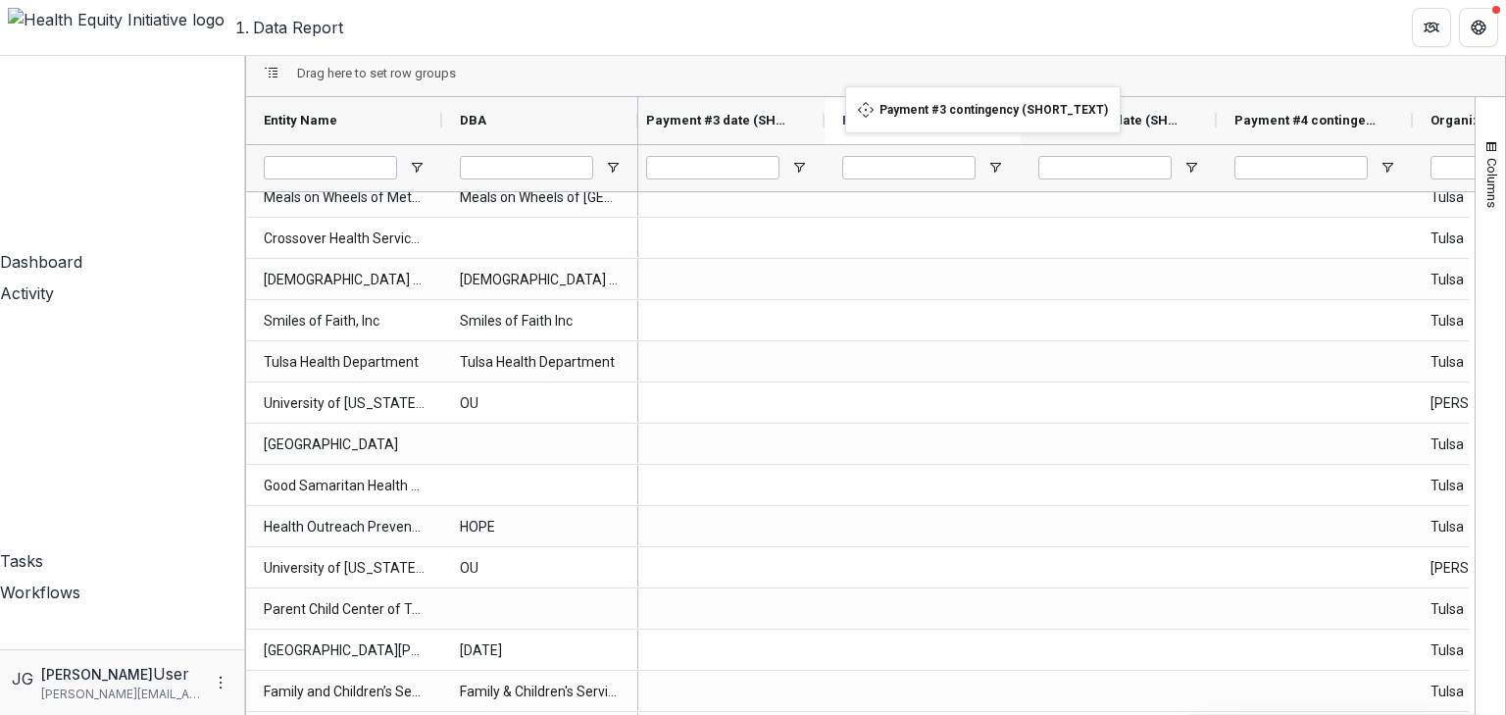
drag, startPoint x: 1408, startPoint y: 96, endPoint x: 855, endPoint y: 98, distance: 553.1
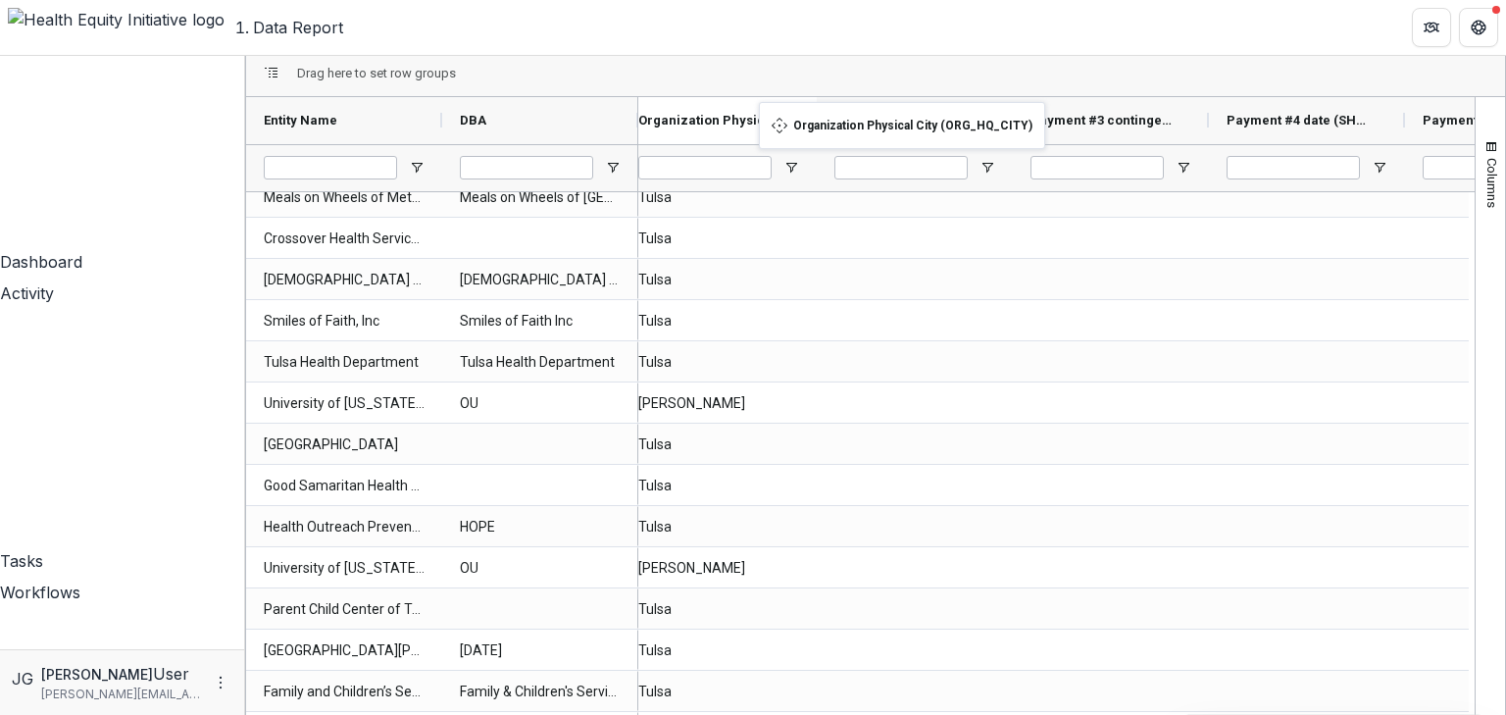
drag, startPoint x: 1283, startPoint y: 98, endPoint x: 769, endPoint y: 114, distance: 514.1
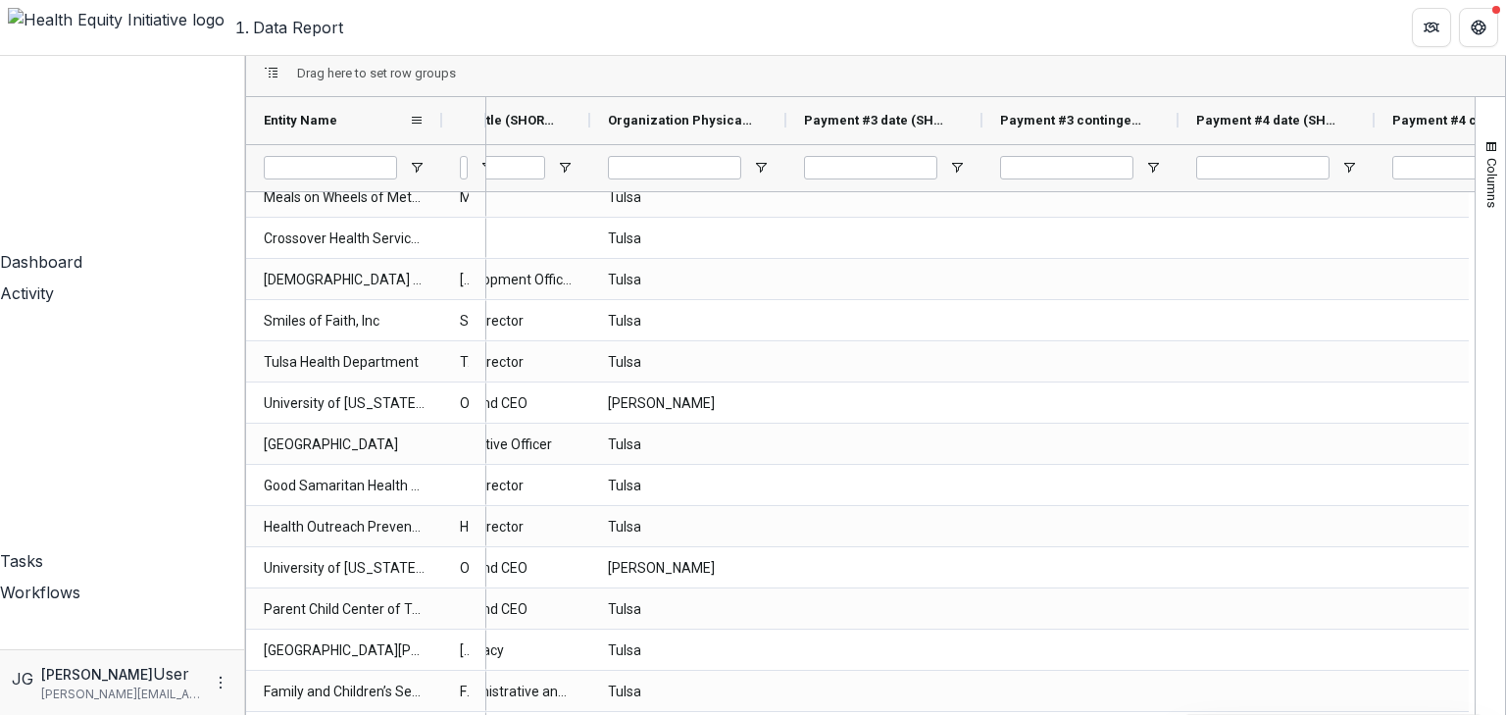
drag, startPoint x: 650, startPoint y: 108, endPoint x: 381, endPoint y: 110, distance: 268.7
click at [381, 110] on div "Entity Name DBA" at bounding box center [366, 120] width 240 height 47
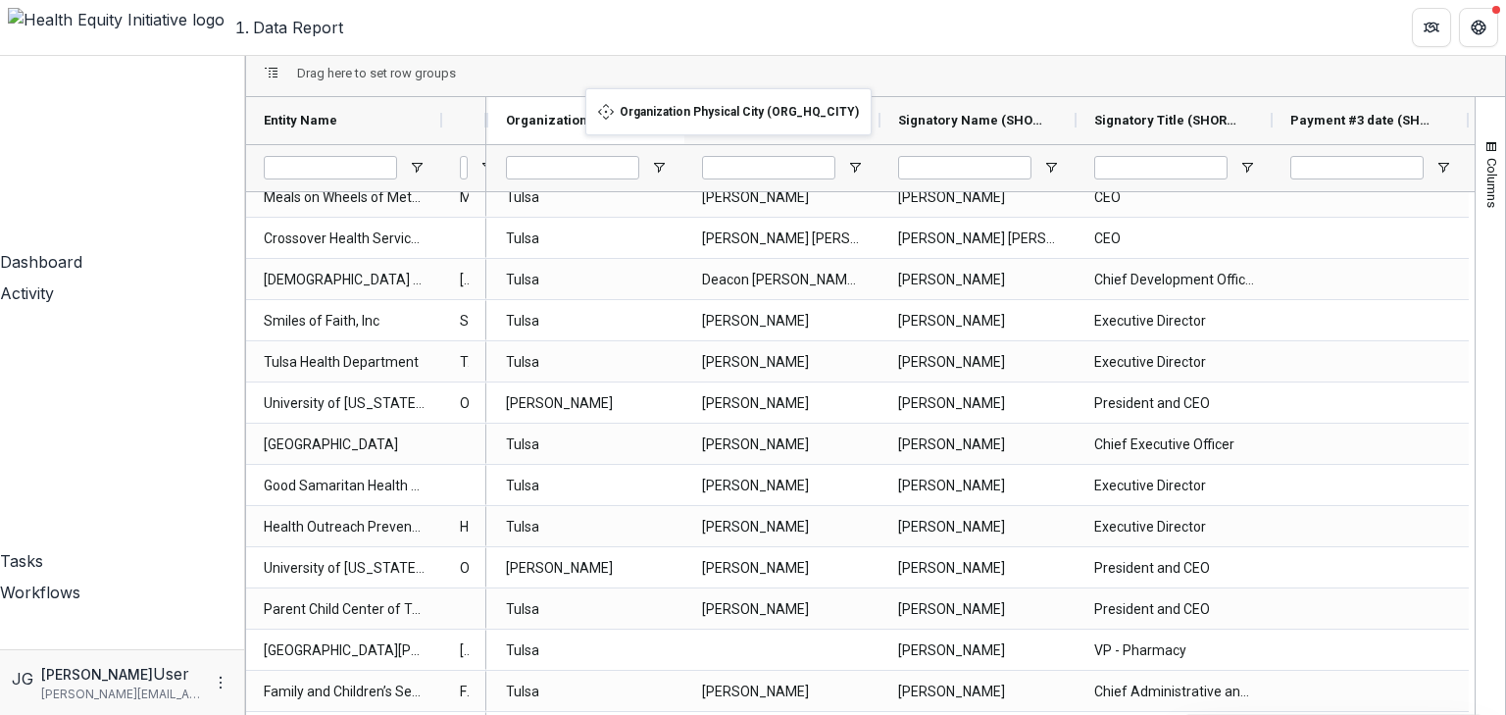
drag, startPoint x: 1264, startPoint y: 102, endPoint x: 595, endPoint y: 100, distance: 668.8
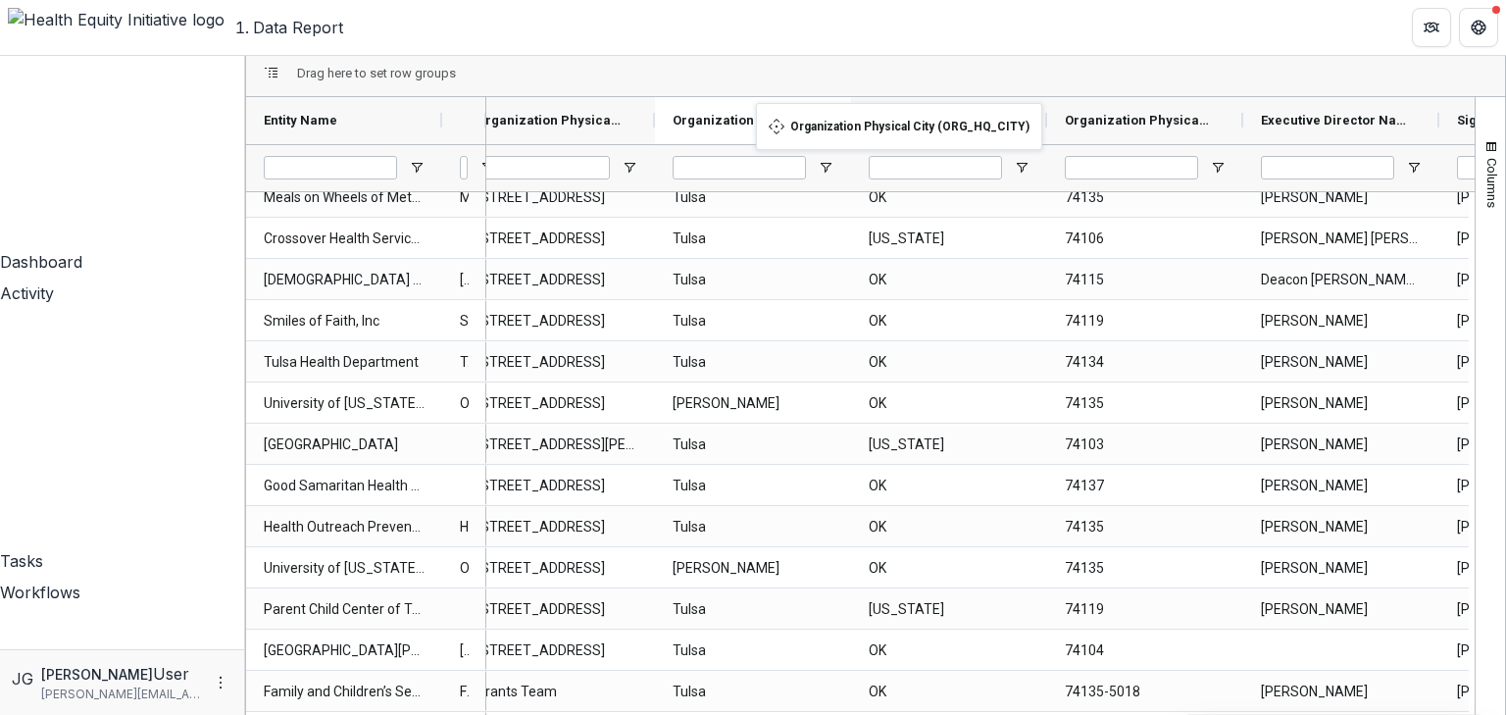
drag, startPoint x: 1229, startPoint y: 101, endPoint x: 767, endPoint y: 116, distance: 462.1
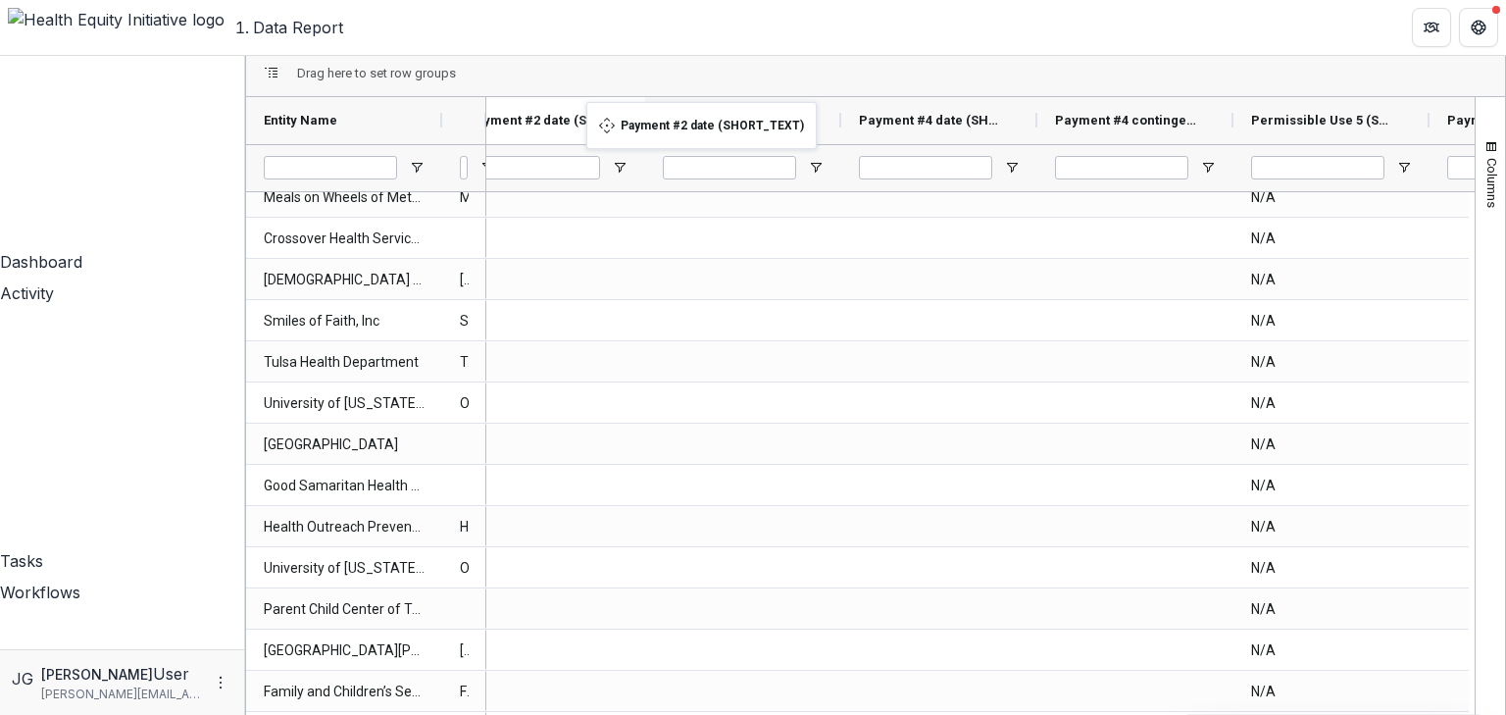
drag, startPoint x: 1217, startPoint y: 101, endPoint x: 596, endPoint y: 114, distance: 620.9
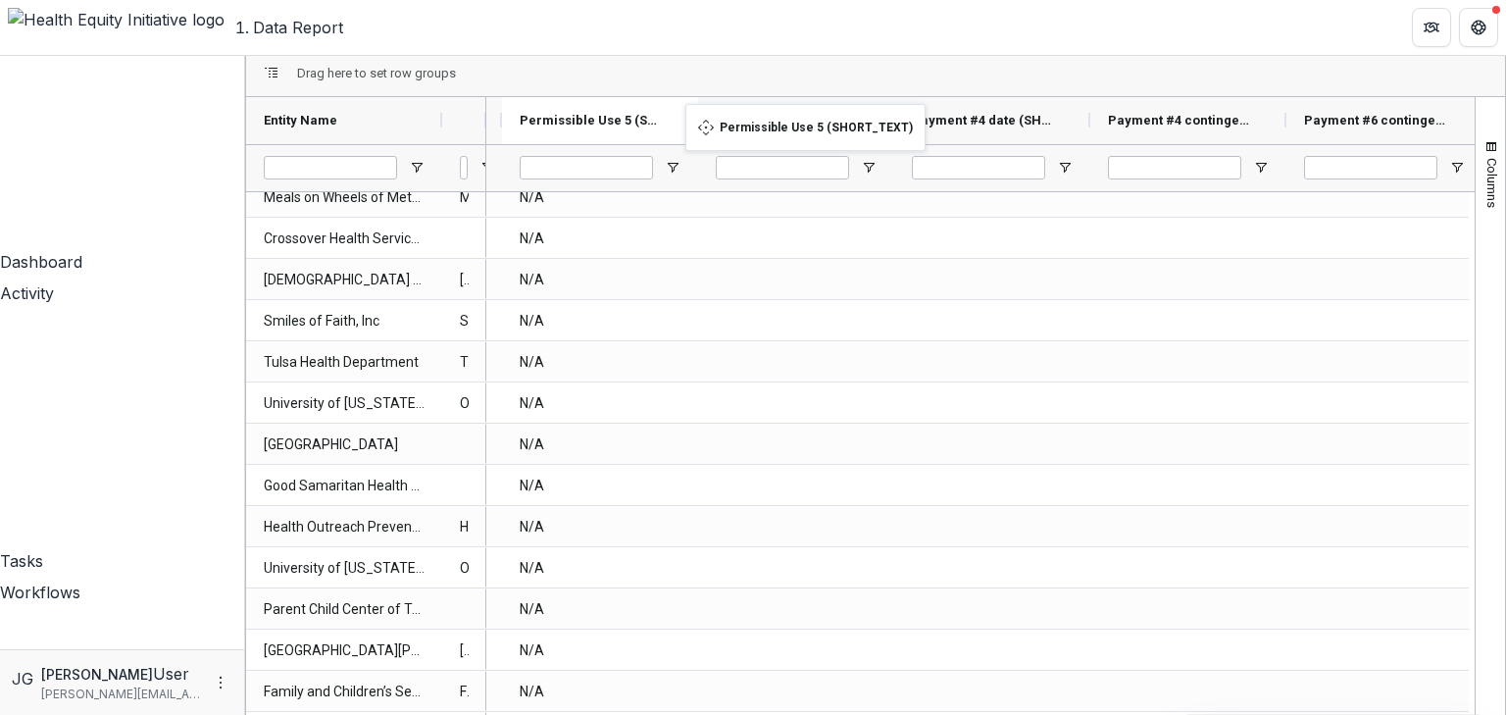
drag, startPoint x: 1067, startPoint y: 96, endPoint x: 695, endPoint y: 116, distance: 372.2
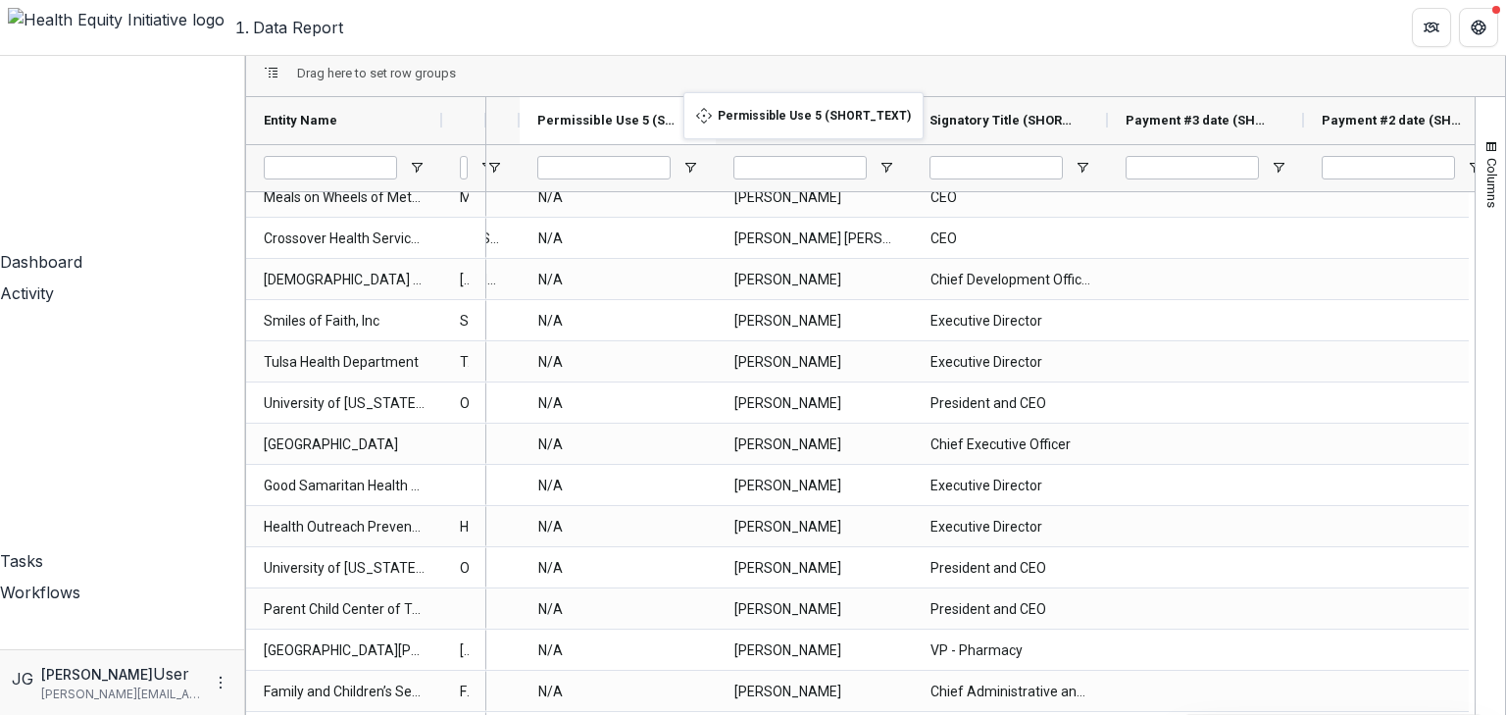
drag, startPoint x: 1237, startPoint y: 102, endPoint x: 693, endPoint y: 104, distance: 543.3
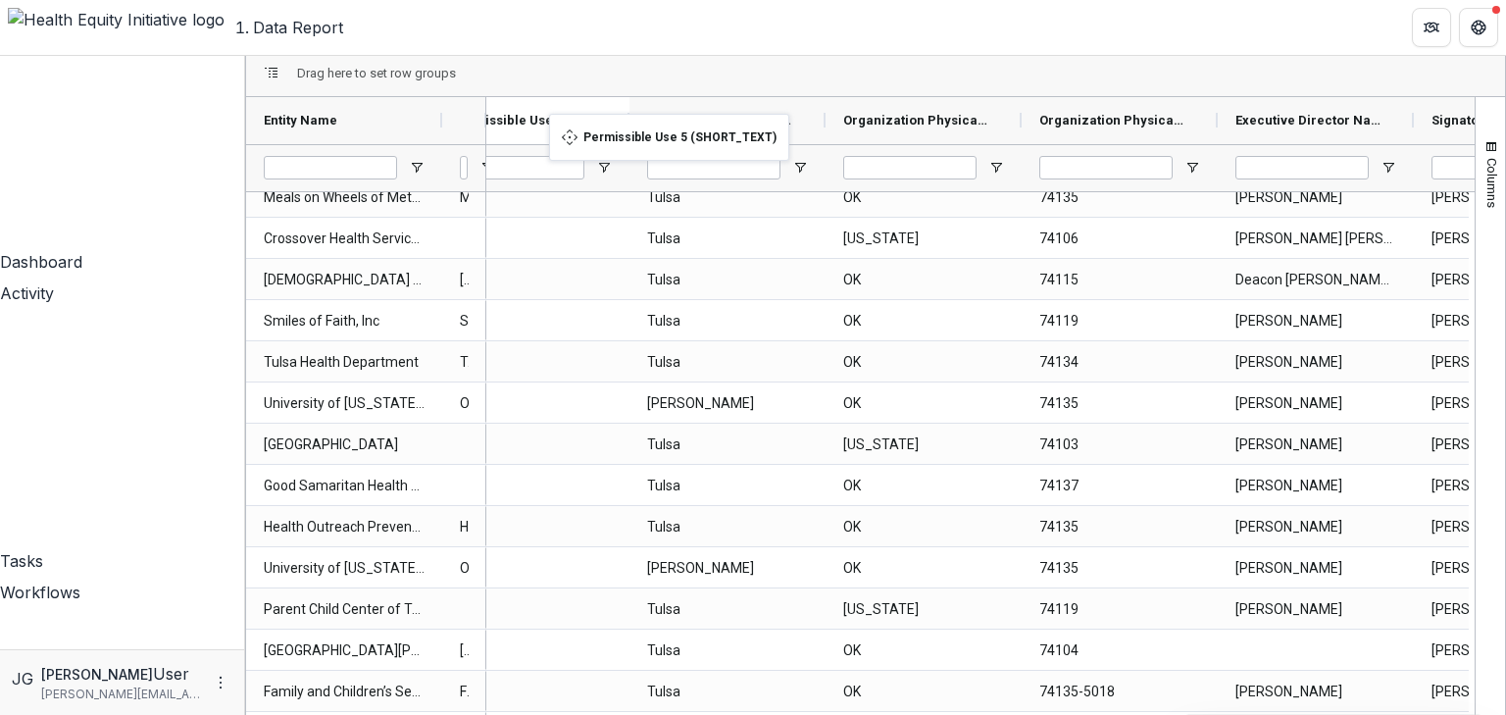
drag, startPoint x: 1400, startPoint y: 98, endPoint x: 559, endPoint y: 126, distance: 841.8
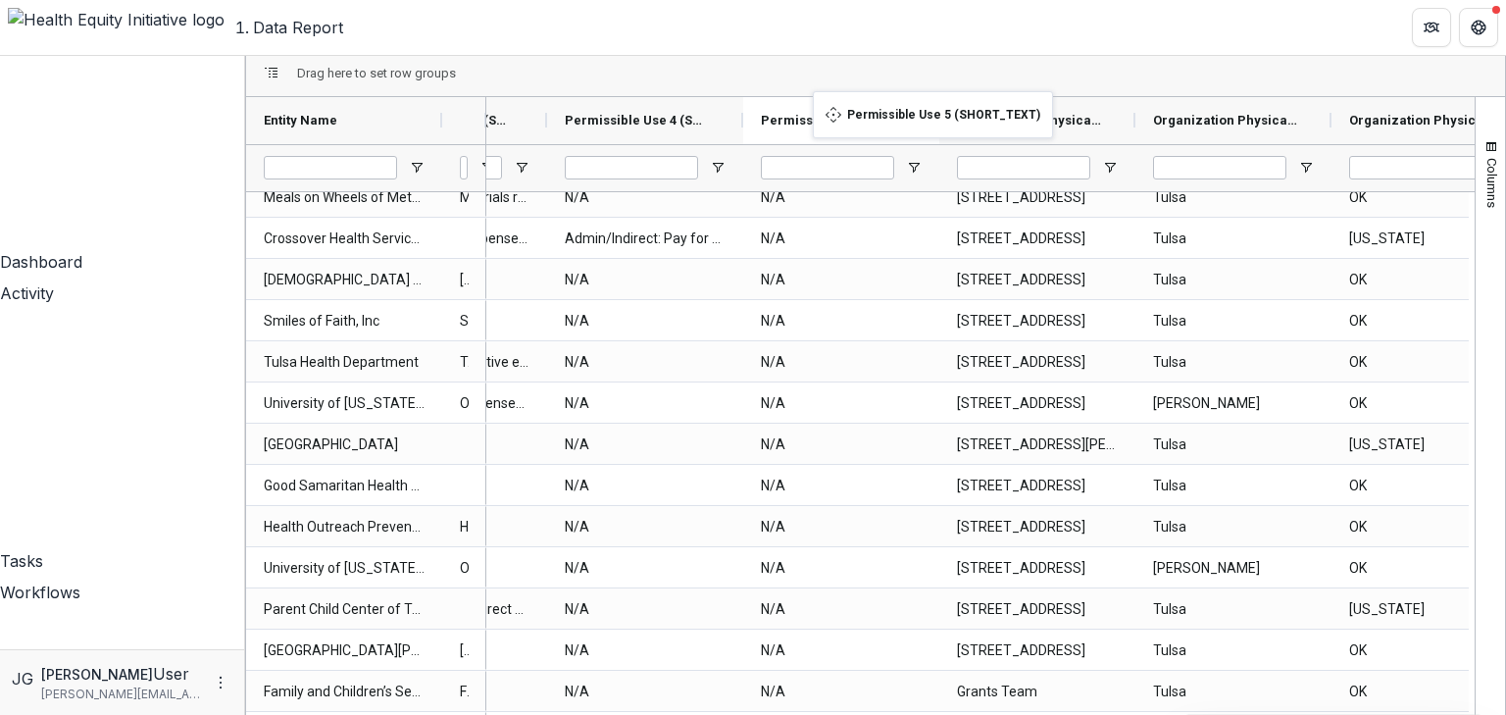
drag, startPoint x: 1125, startPoint y: 102, endPoint x: 823, endPoint y: 103, distance: 302.0
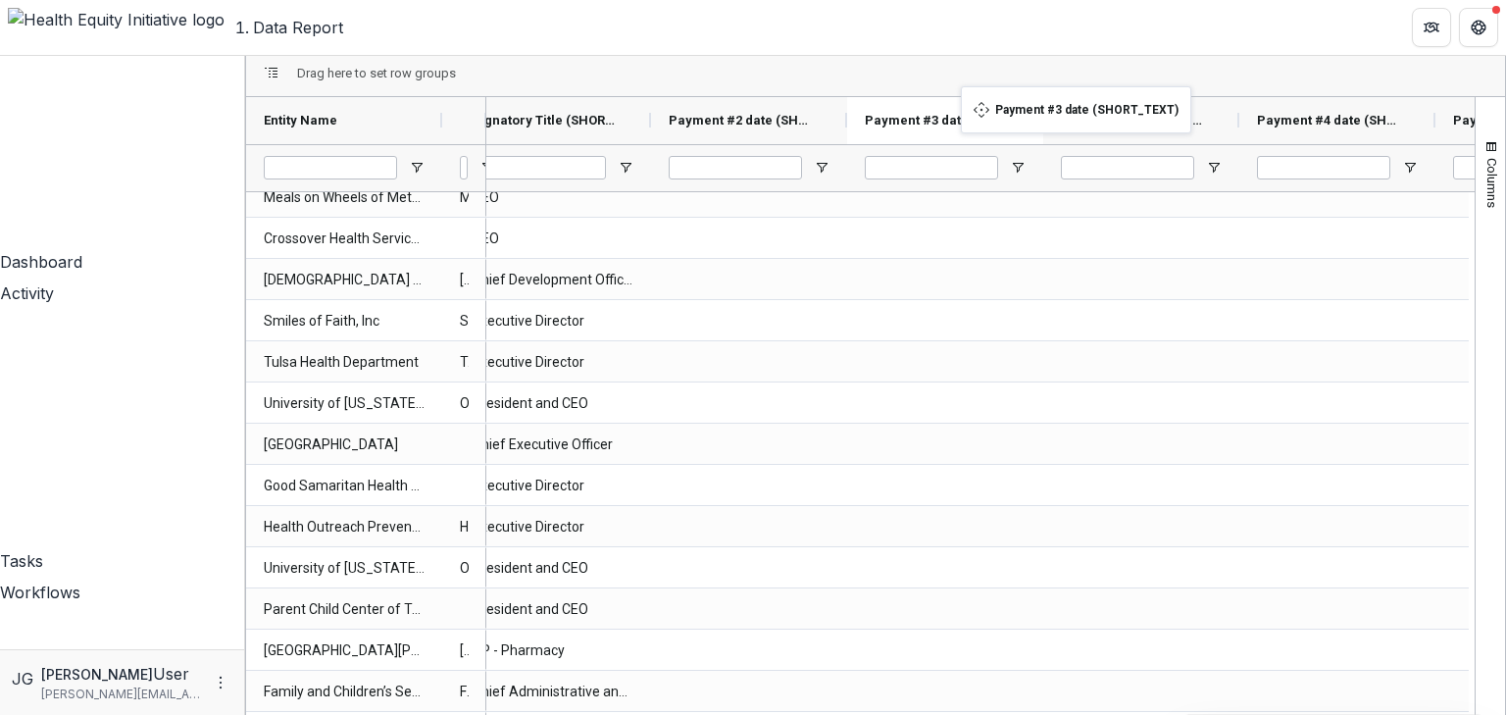
drag, startPoint x: 843, startPoint y: 99, endPoint x: 971, endPoint y: 98, distance: 127.5
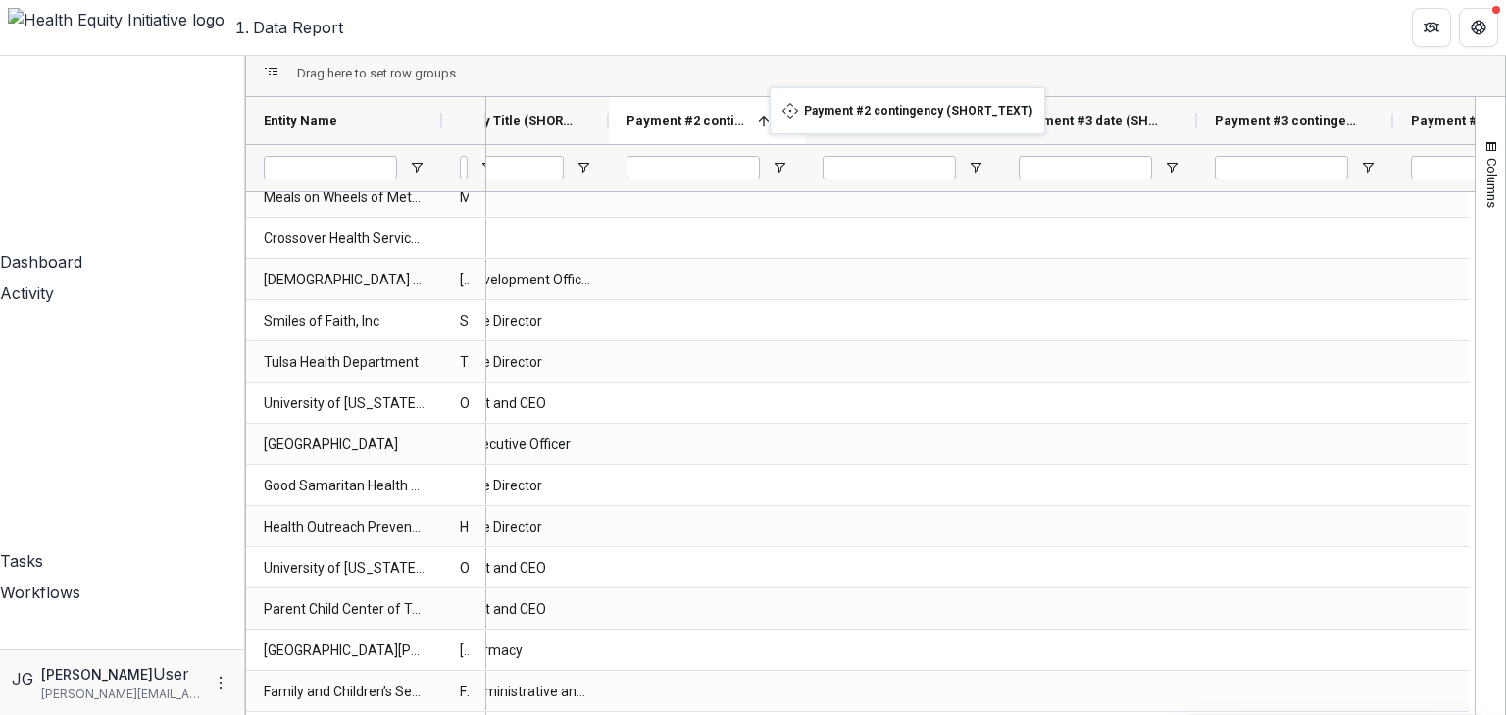
drag, startPoint x: 1250, startPoint y: 93, endPoint x: 780, endPoint y: 99, distance: 470.7
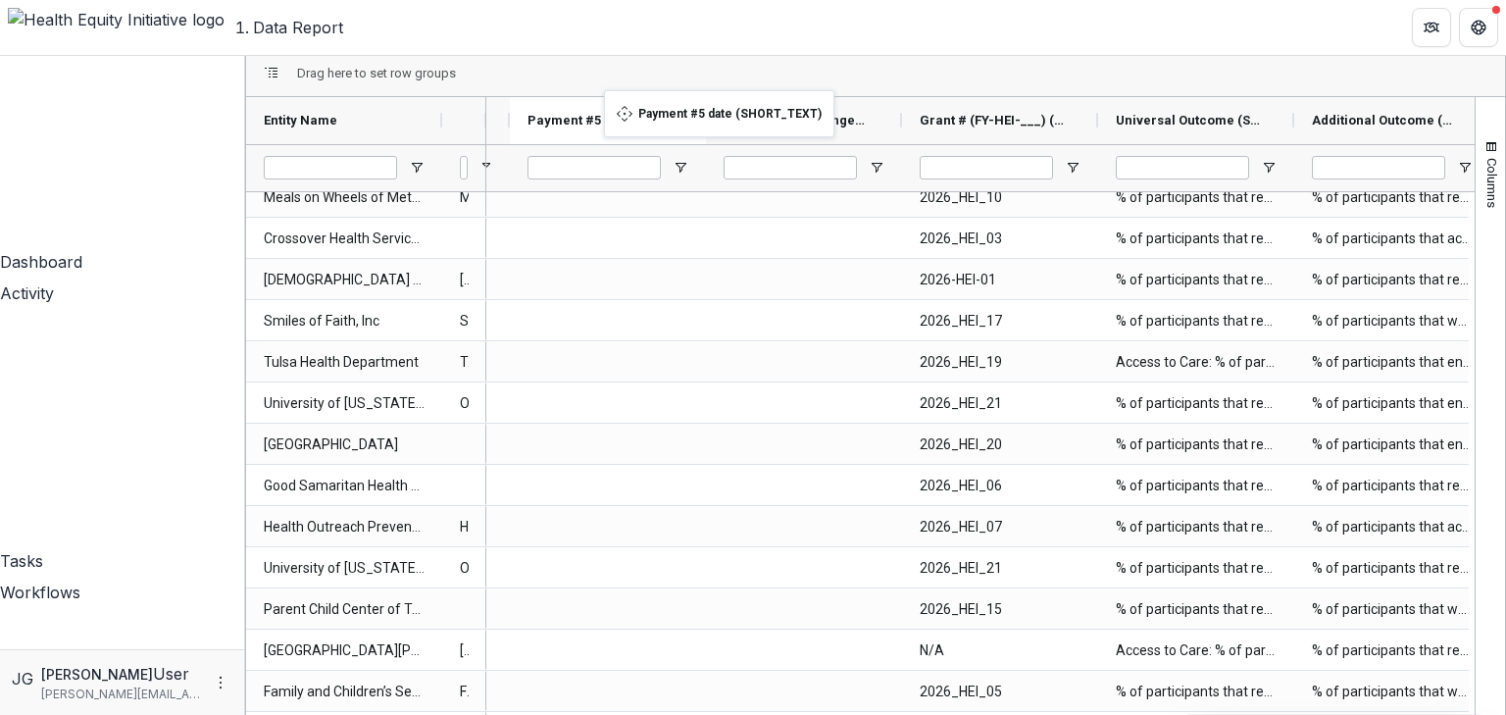
drag, startPoint x: 1228, startPoint y: 101, endPoint x: 614, endPoint y: 102, distance: 613.9
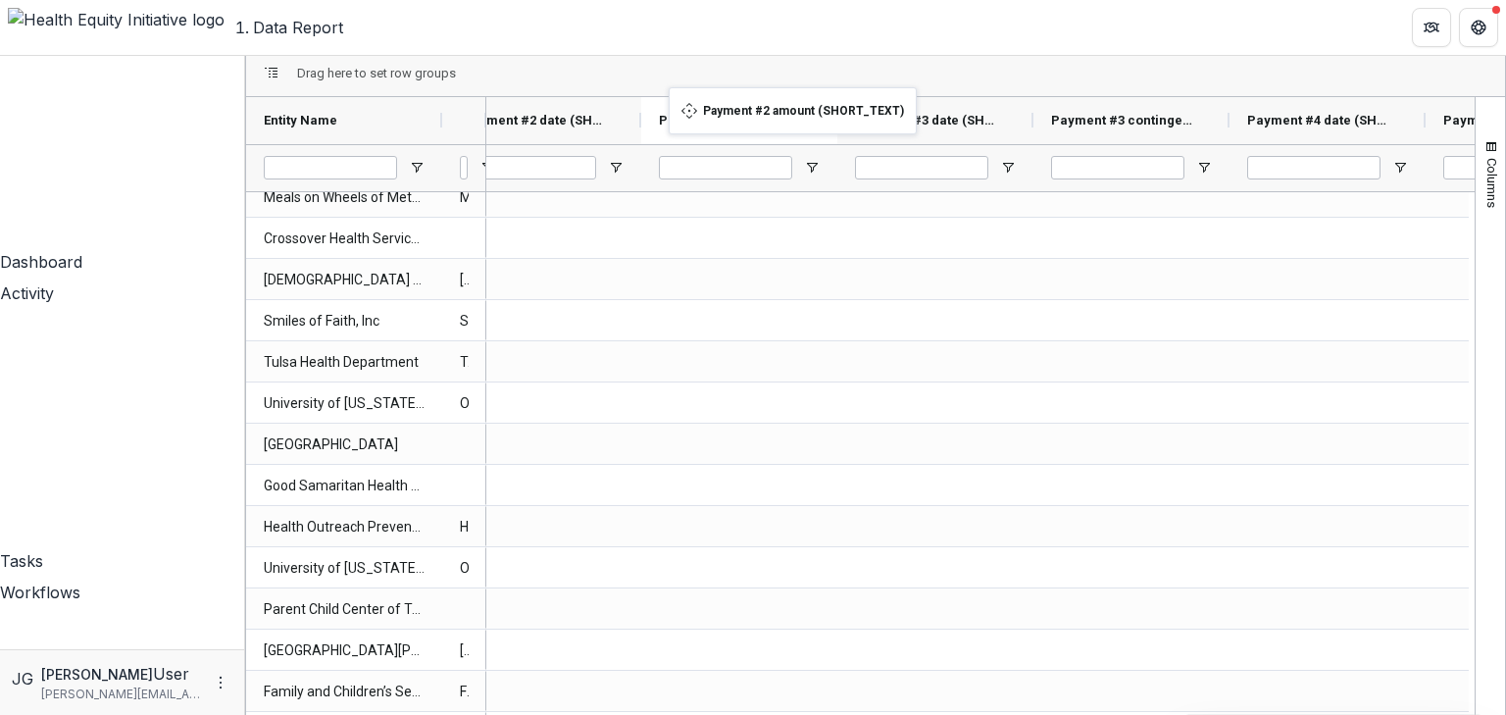
drag, startPoint x: 1420, startPoint y: 96, endPoint x: 679, endPoint y: 99, distance: 741.3
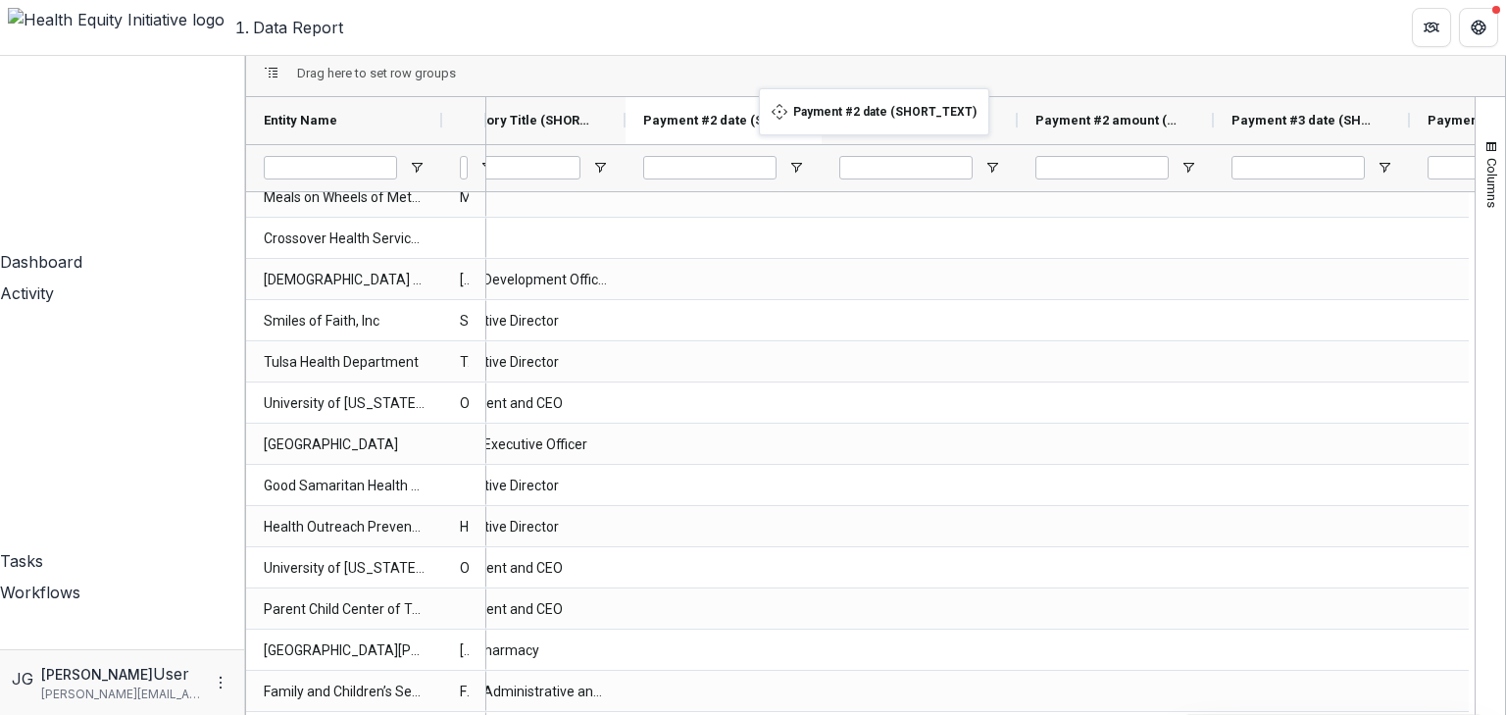
drag, startPoint x: 1004, startPoint y: 97, endPoint x: 769, endPoint y: 100, distance: 235.4
drag, startPoint x: 1203, startPoint y: 96, endPoint x: 935, endPoint y: 101, distance: 268.7
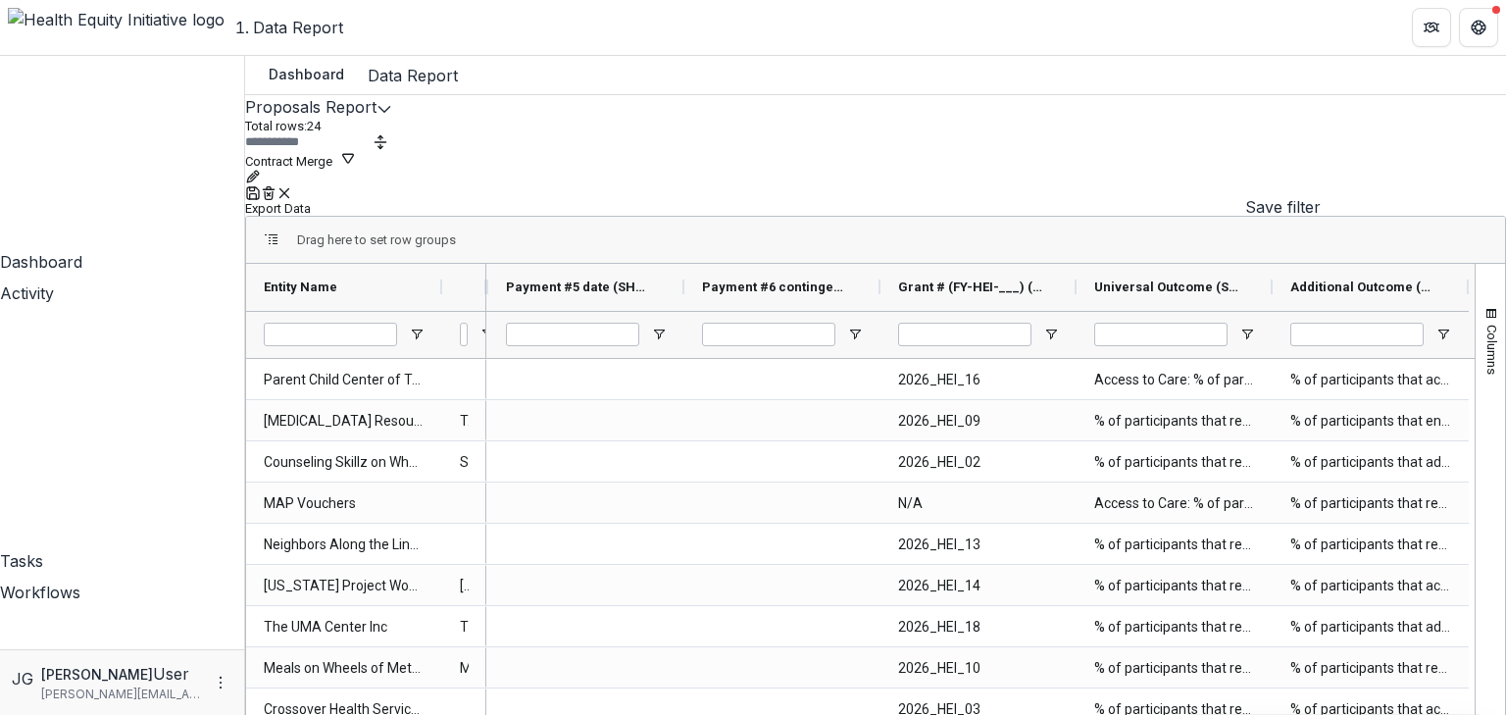
click at [255, 187] on icon "Save" at bounding box center [252, 189] width 5 height 4
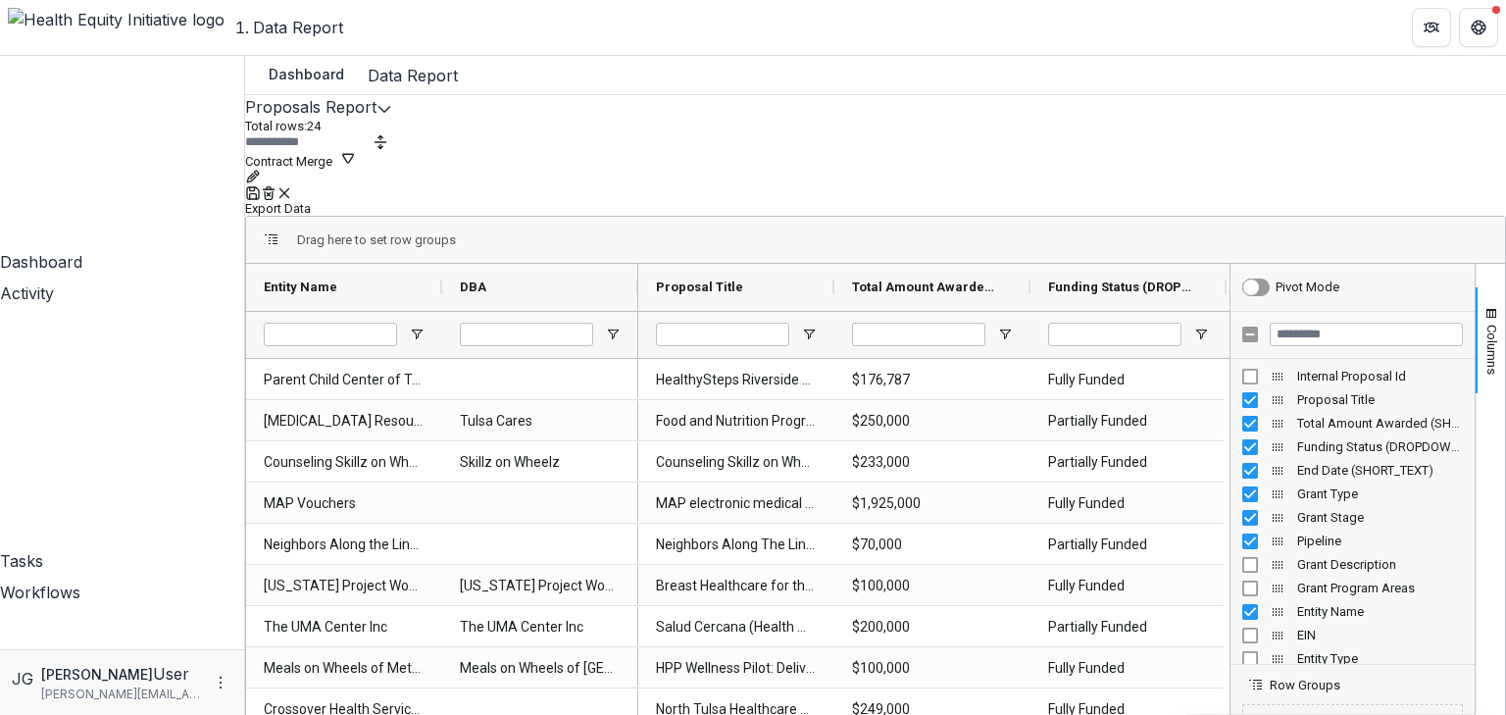
click at [311, 201] on button "Export Data" at bounding box center [278, 208] width 66 height 15
click at [1011, 101] on div "Proposals Report Total rows: 24 Contract Merge Personal Filters Team Filters Te…" at bounding box center [875, 450] width 1261 height 710
